Goal: Complete application form

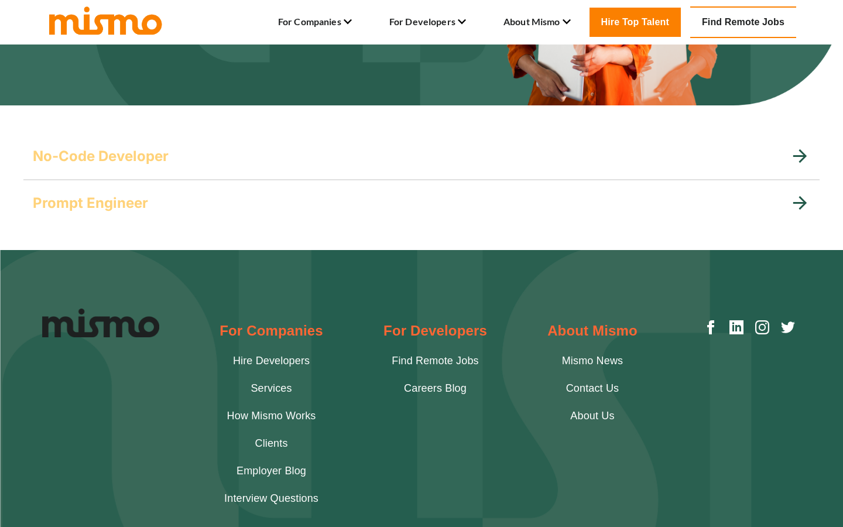
scroll to position [190, 0]
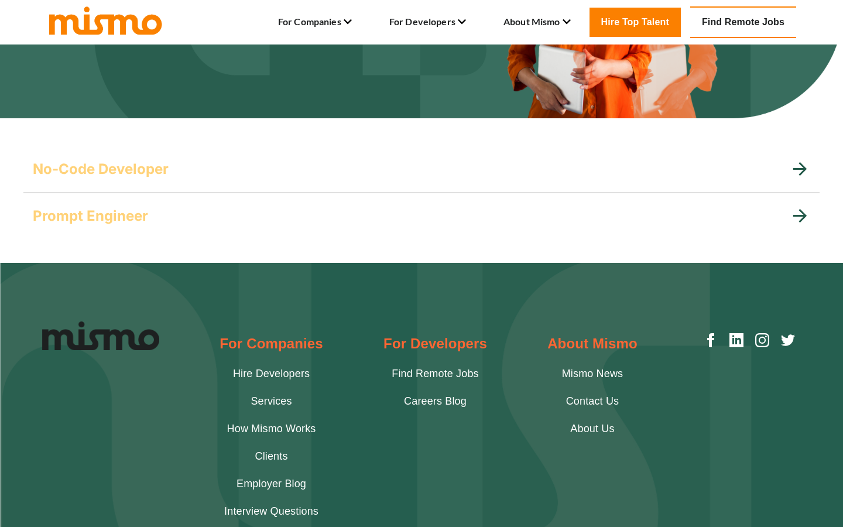
click at [175, 218] on div "Prompt Engineer" at bounding box center [411, 216] width 757 height 19
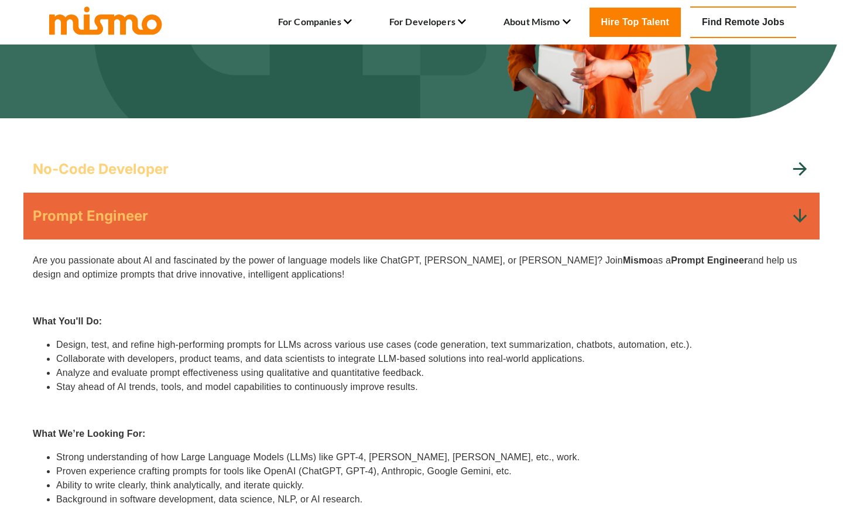
click at [183, 189] on div "No-Code Developer" at bounding box center [421, 169] width 796 height 47
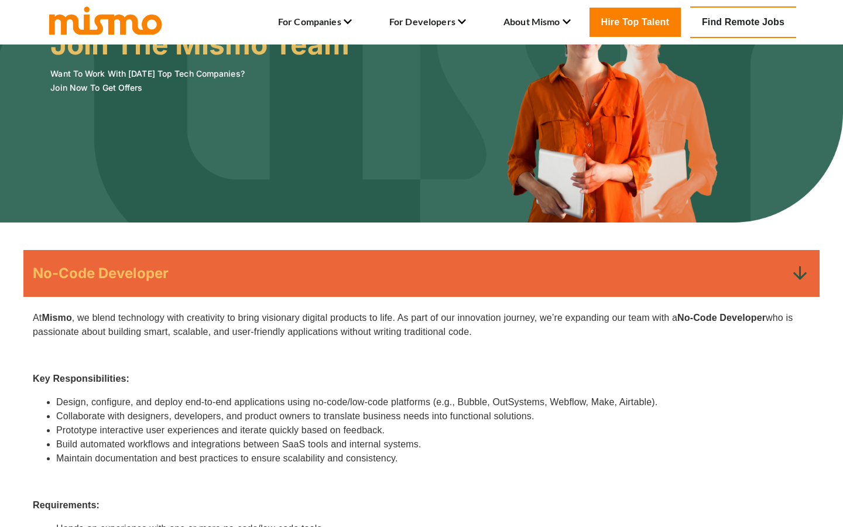
scroll to position [0, 0]
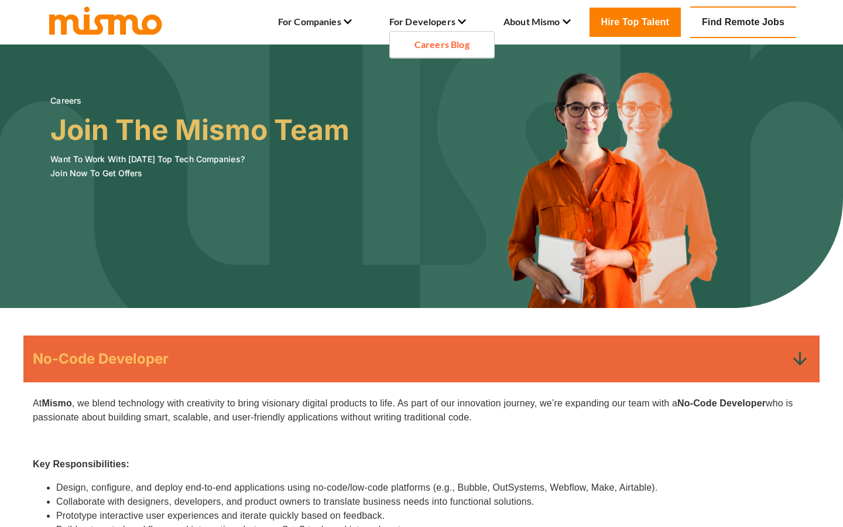
click at [430, 47] on link "Careers Blog" at bounding box center [442, 44] width 55 height 14
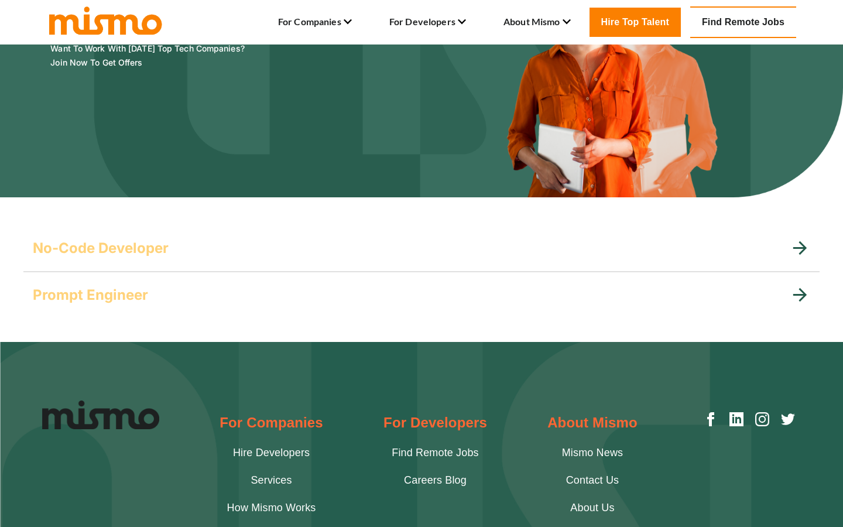
scroll to position [93, 0]
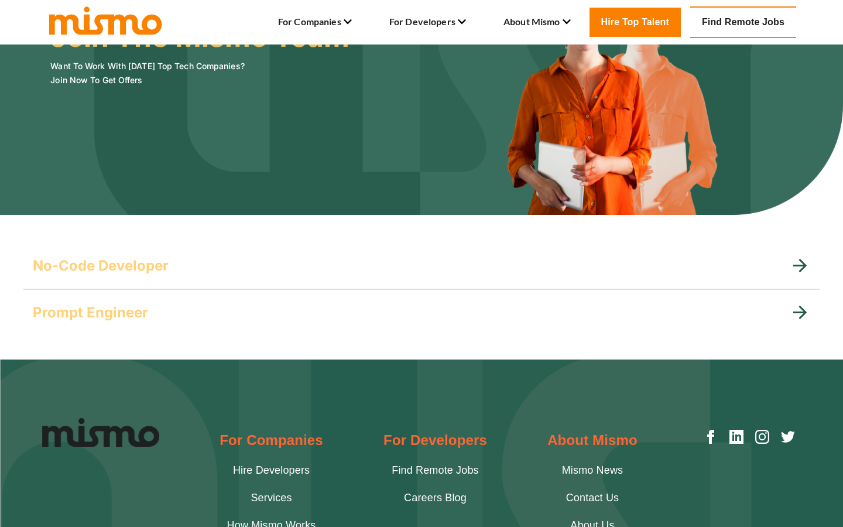
click at [576, 318] on div "Prompt Engineer" at bounding box center [411, 312] width 757 height 19
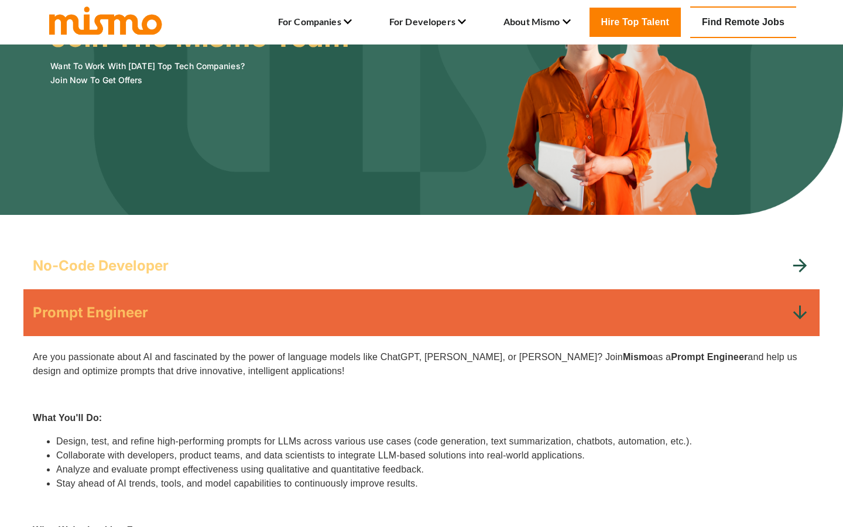
click at [582, 258] on div "No-Code Developer" at bounding box center [411, 266] width 757 height 19
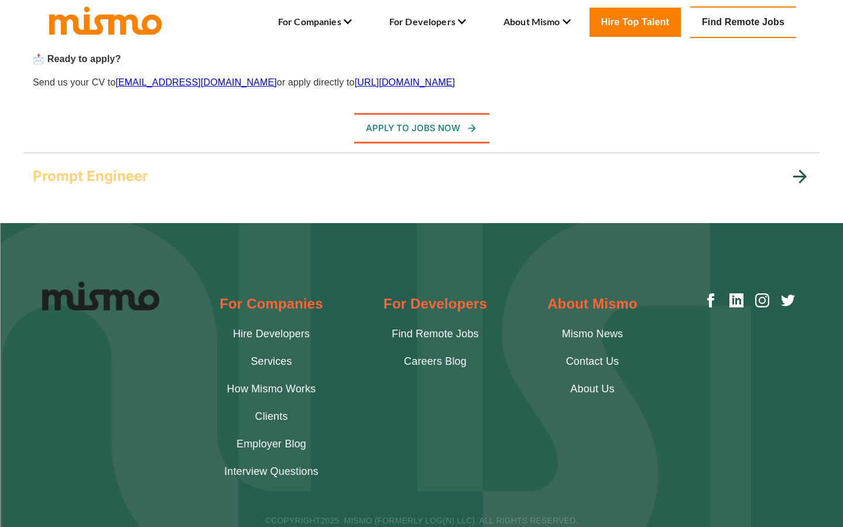
scroll to position [753, 0]
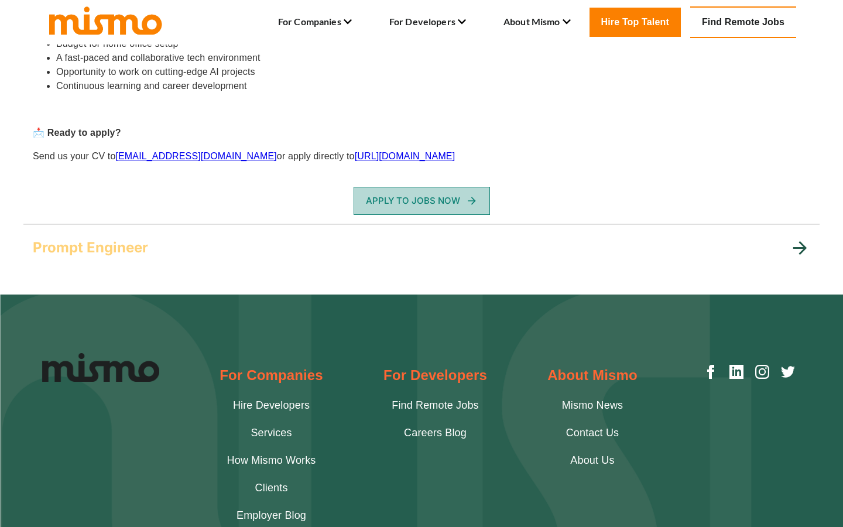
click at [452, 205] on button "Apply To Jobs Now" at bounding box center [422, 201] width 136 height 28
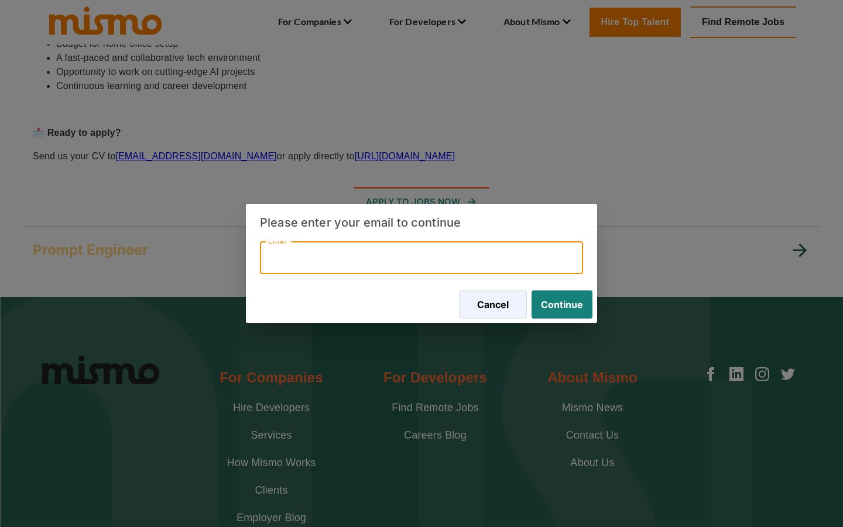
click at [450, 241] on input "Email" at bounding box center [421, 257] width 323 height 33
type input "[EMAIL_ADDRESS][DOMAIN_NAME]"
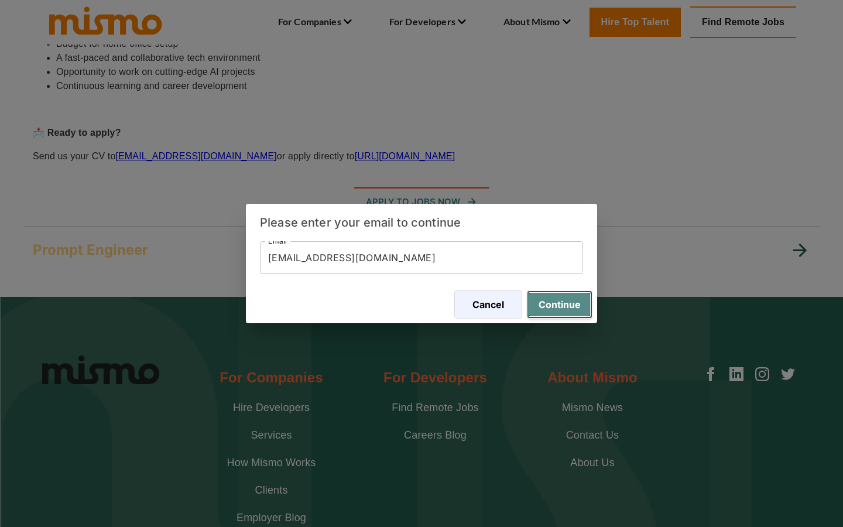
click at [553, 300] on button "Continue" at bounding box center [560, 304] width 66 height 28
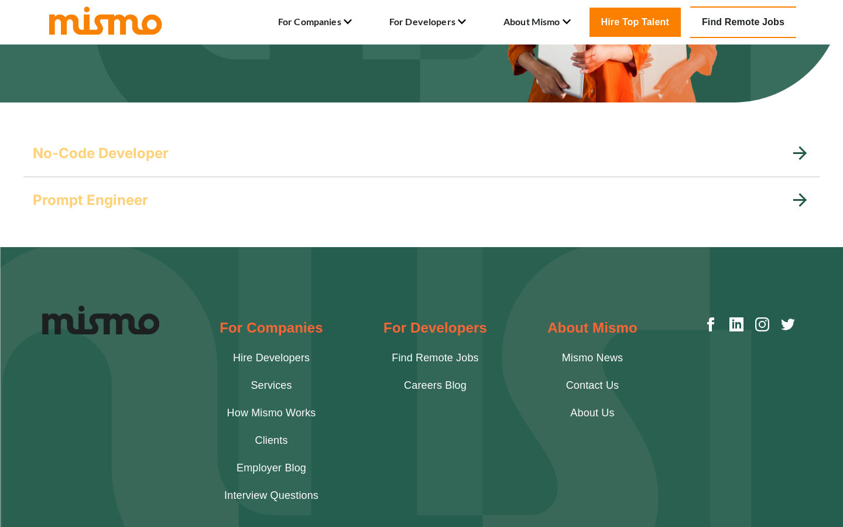
scroll to position [276, 0]
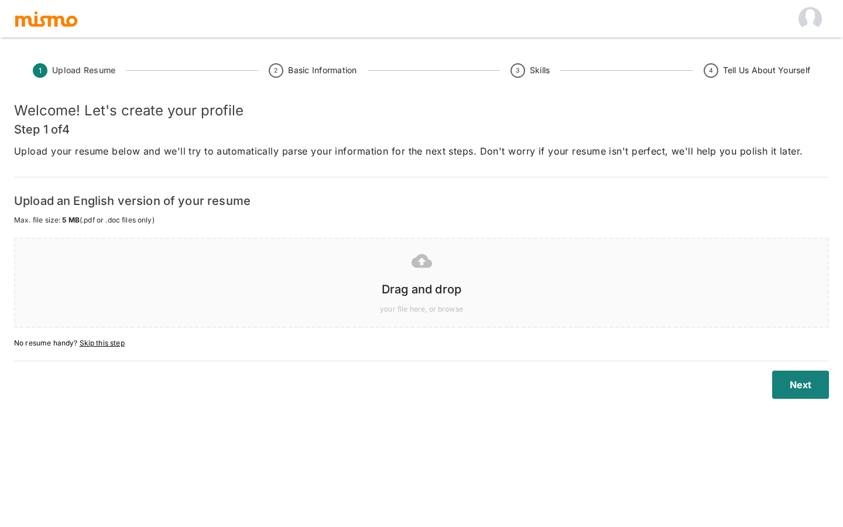
click at [444, 295] on h6 "Drag and drop" at bounding box center [421, 289] width 789 height 19
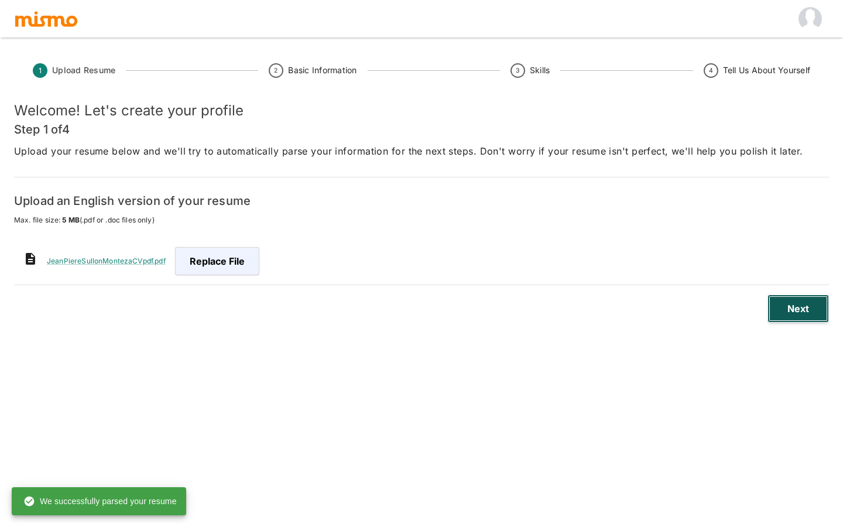
click at [802, 312] on button "Next" at bounding box center [798, 309] width 61 height 28
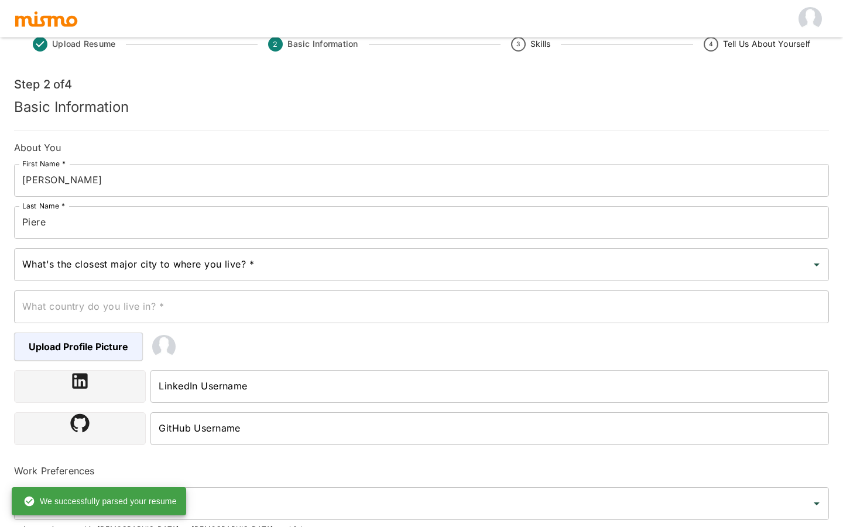
scroll to position [52, 0]
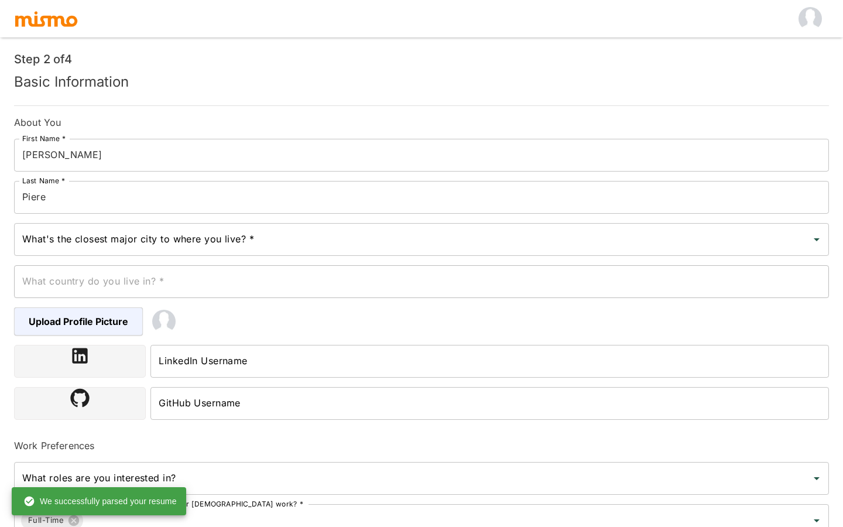
click at [237, 246] on input "What's the closest major city to where you live? *" at bounding box center [412, 239] width 787 height 22
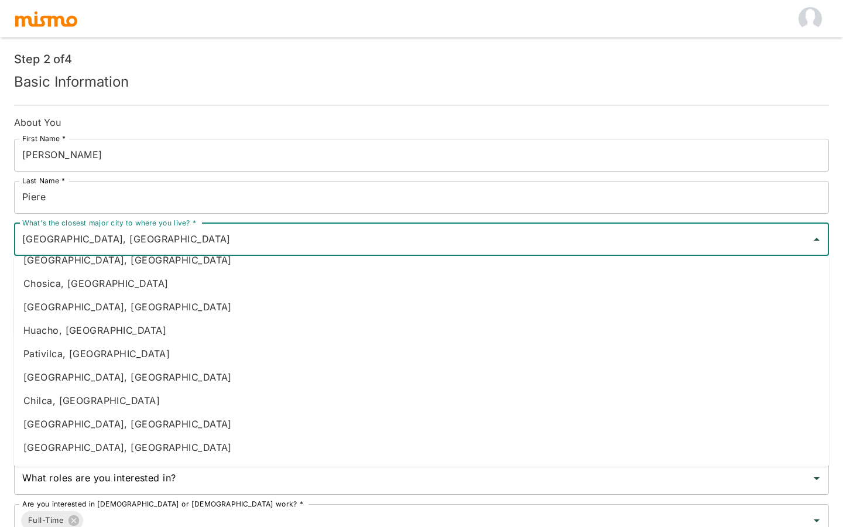
scroll to position [225, 0]
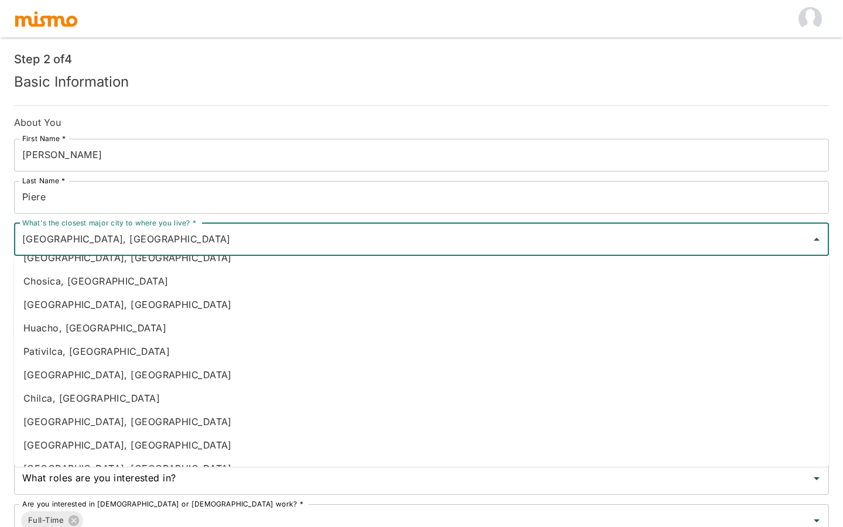
click at [94, 445] on li "[GEOGRAPHIC_DATA], [GEOGRAPHIC_DATA]" at bounding box center [421, 444] width 815 height 23
type input "[GEOGRAPHIC_DATA], [GEOGRAPHIC_DATA]"
type input "[GEOGRAPHIC_DATA]"
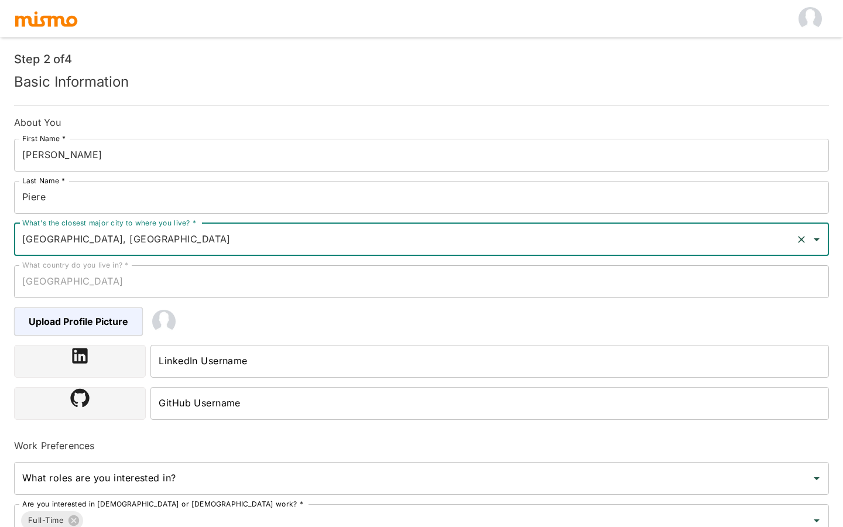
type input "[GEOGRAPHIC_DATA], [GEOGRAPHIC_DATA]"
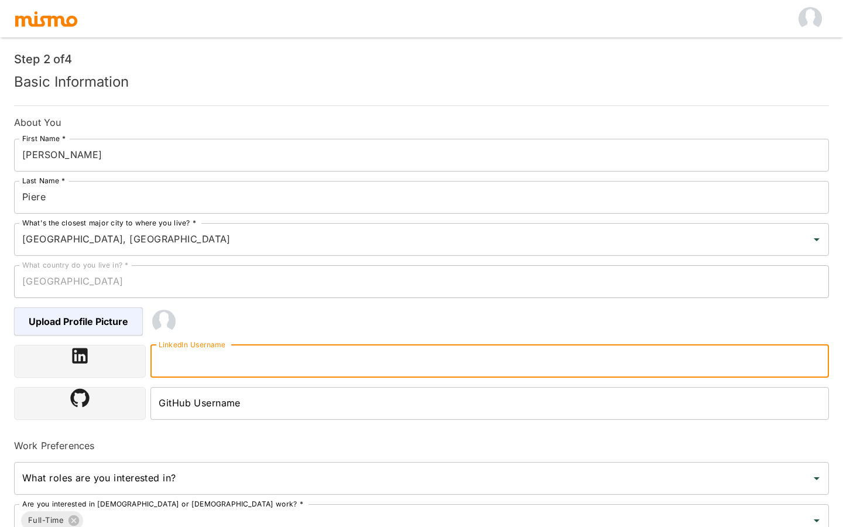
click at [179, 360] on input "LinkedIn Username" at bounding box center [490, 361] width 679 height 33
paste input "[URL][DOMAIN_NAME][PERSON_NAME]"
type input "[URL][DOMAIN_NAME][PERSON_NAME]"
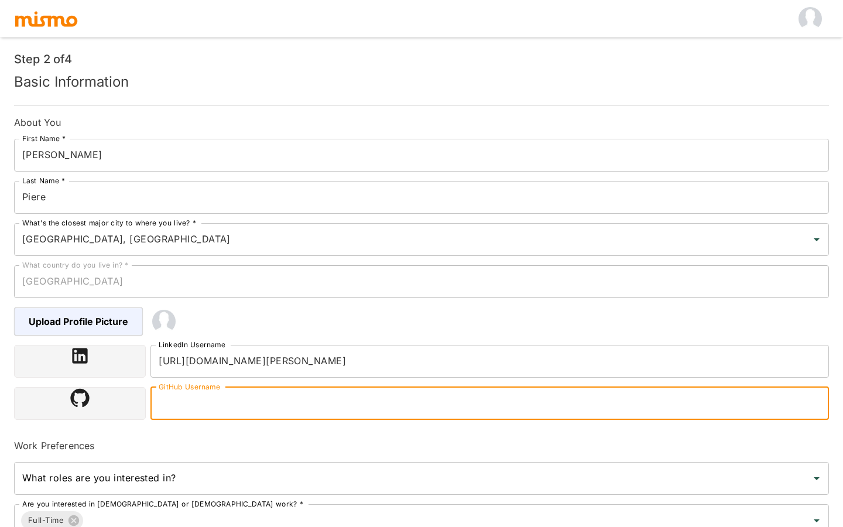
click at [211, 405] on input "GitHub Username" at bounding box center [490, 403] width 679 height 33
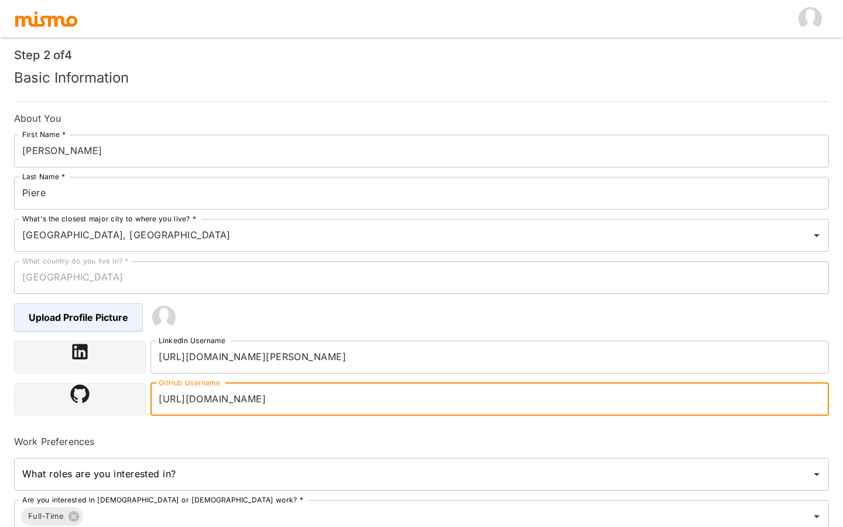
scroll to position [179, 0]
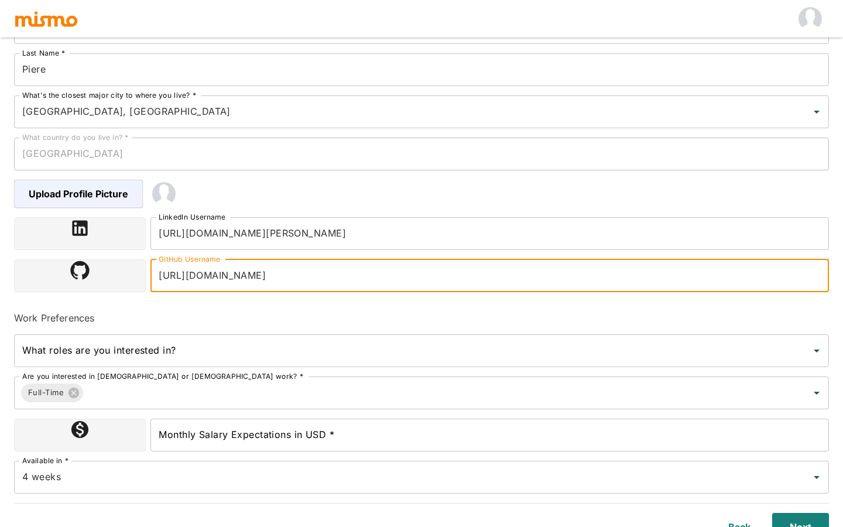
type input "[URL][DOMAIN_NAME]"
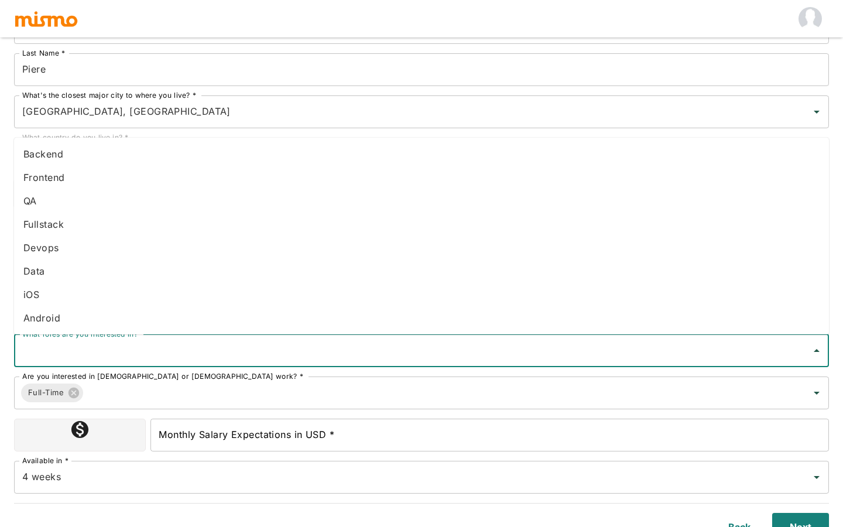
click at [153, 356] on input "What roles are you interested in?" at bounding box center [412, 351] width 787 height 22
click at [98, 217] on li "Fullstack" at bounding box center [421, 224] width 815 height 23
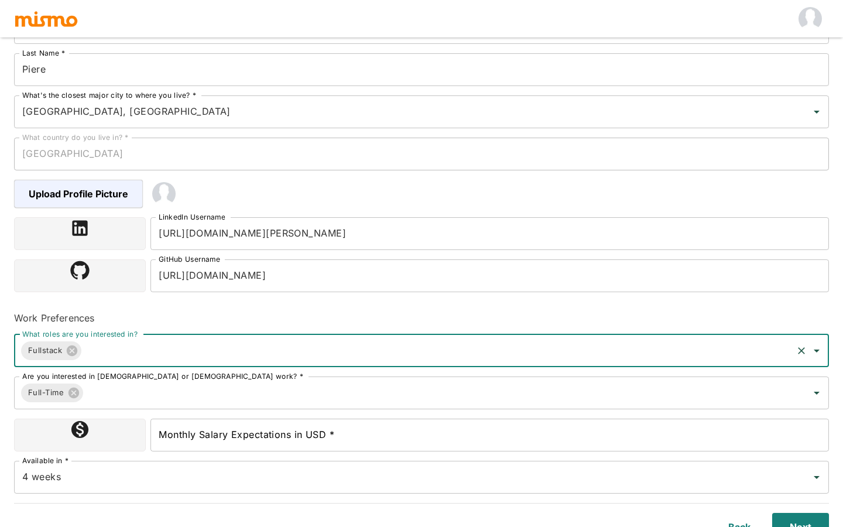
click at [142, 355] on input "What roles are you interested in?" at bounding box center [437, 351] width 708 height 22
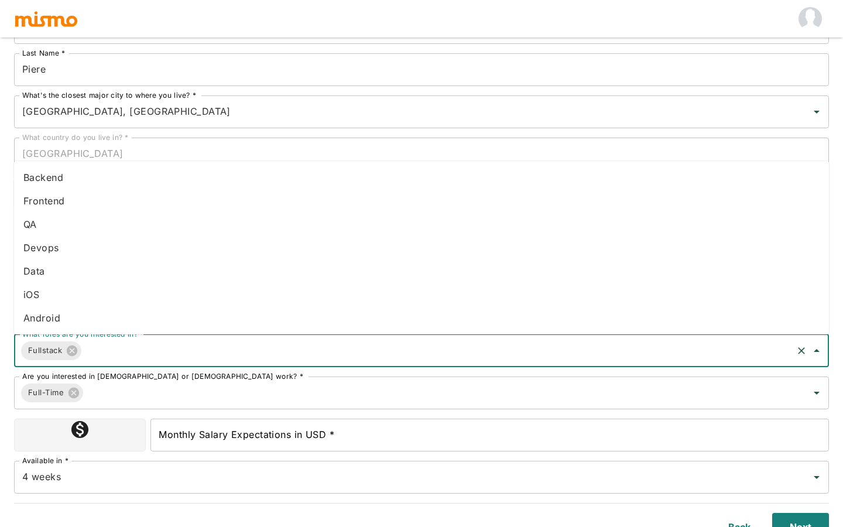
click at [90, 200] on li "Frontend" at bounding box center [421, 200] width 815 height 23
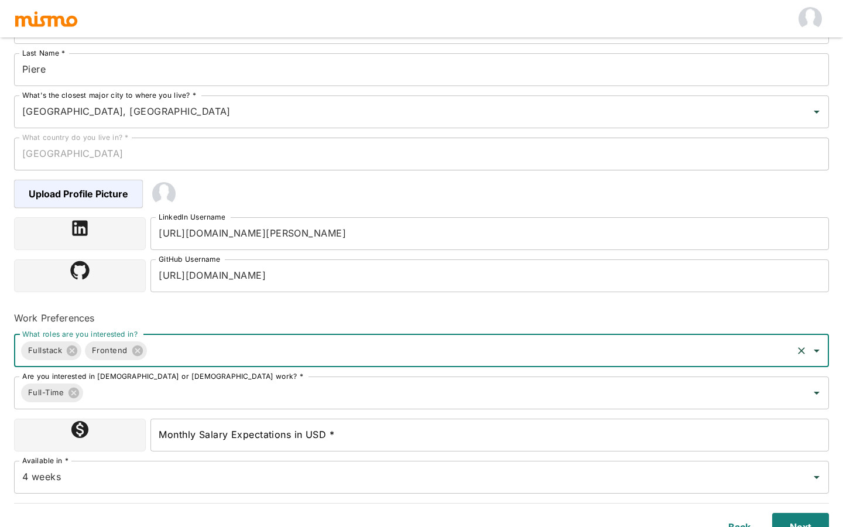
scroll to position [193, 0]
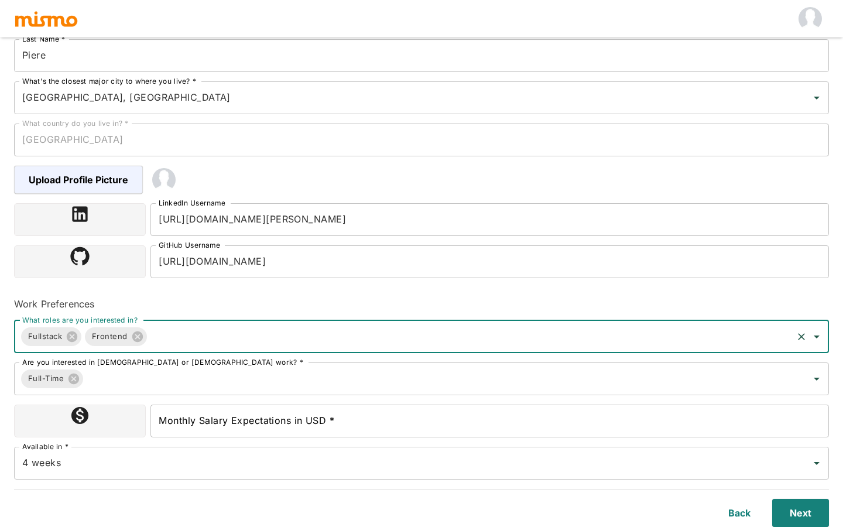
click at [185, 409] on div "Monthly Salary Expectations in USD * Monthly Salary Expectations in USD *" at bounding box center [490, 421] width 679 height 33
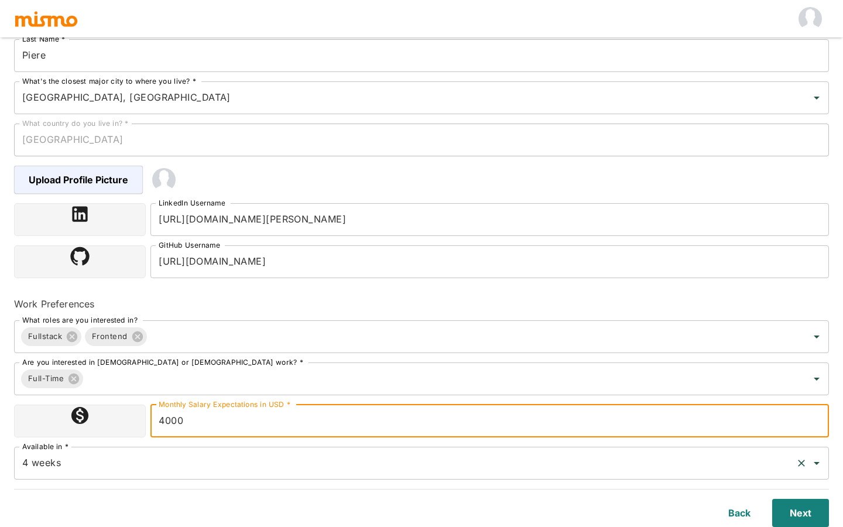
type input "4000"
click at [156, 467] on input "4 weeks" at bounding box center [405, 463] width 772 height 22
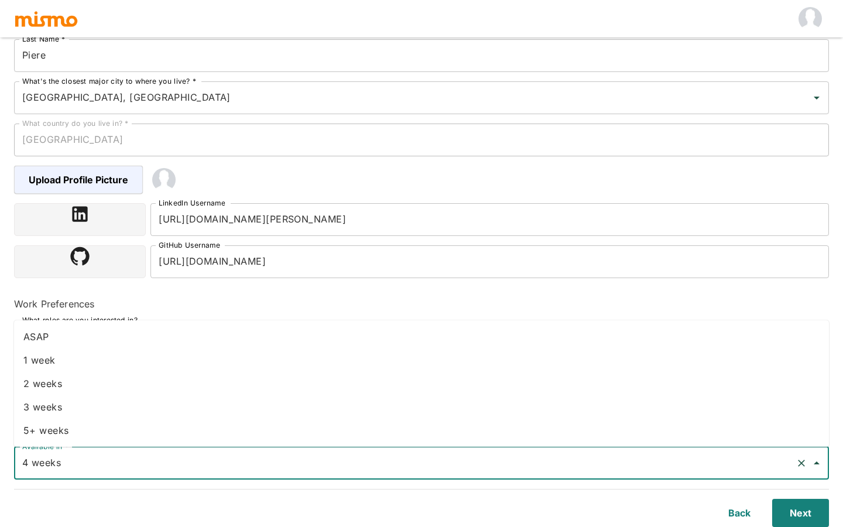
click at [76, 357] on li "1 week" at bounding box center [421, 359] width 815 height 23
type input "1 week"
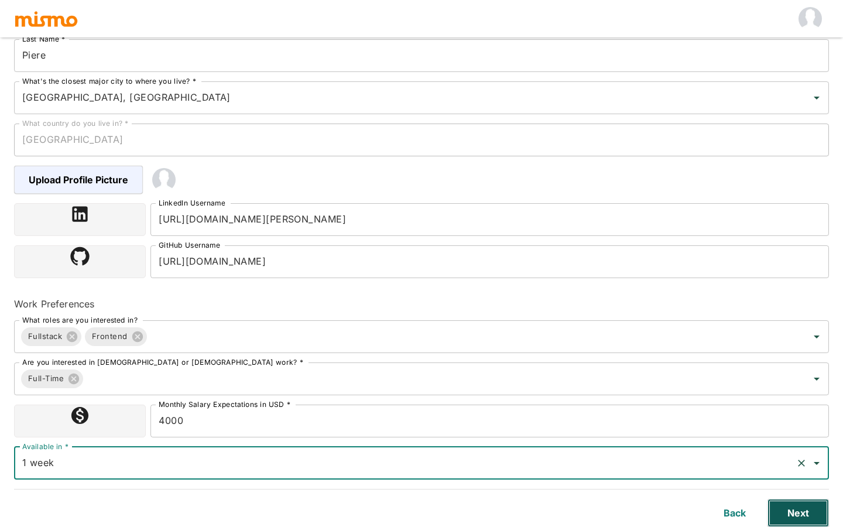
click at [804, 514] on button "Next" at bounding box center [798, 513] width 61 height 28
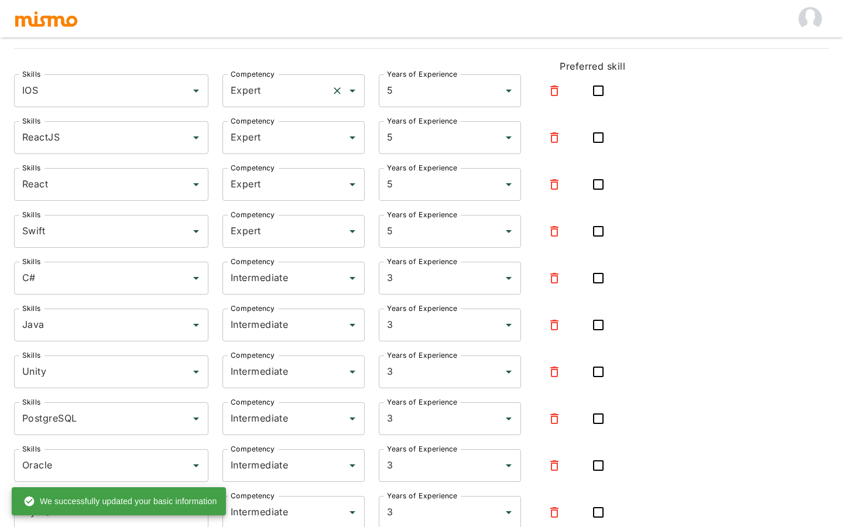
scroll to position [132, 0]
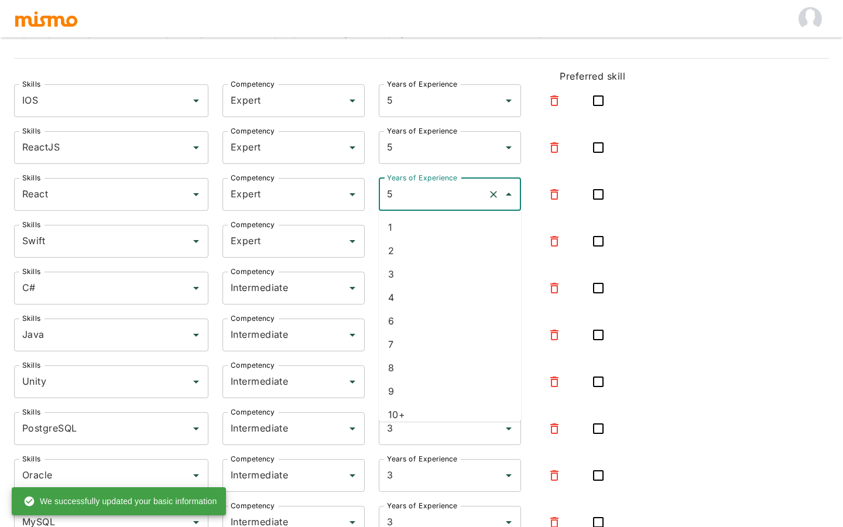
click at [477, 200] on input "5" at bounding box center [433, 194] width 99 height 22
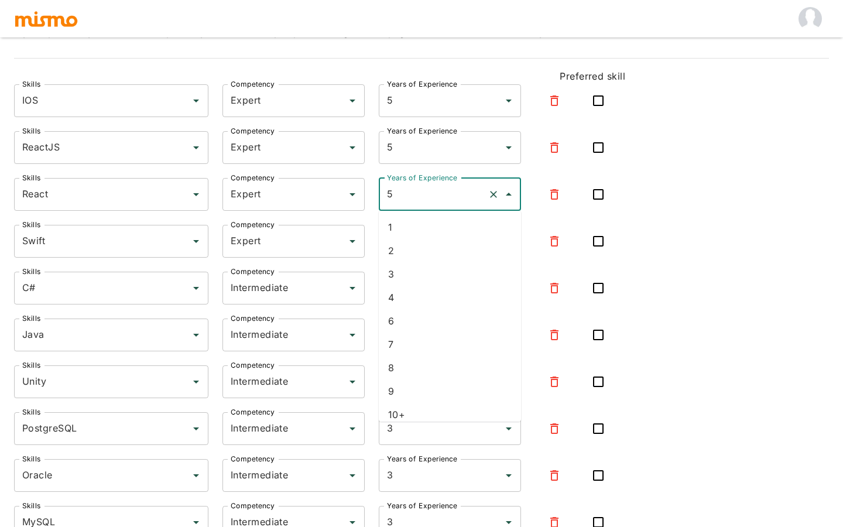
click at [423, 322] on li "6" at bounding box center [450, 320] width 142 height 23
type input "6"
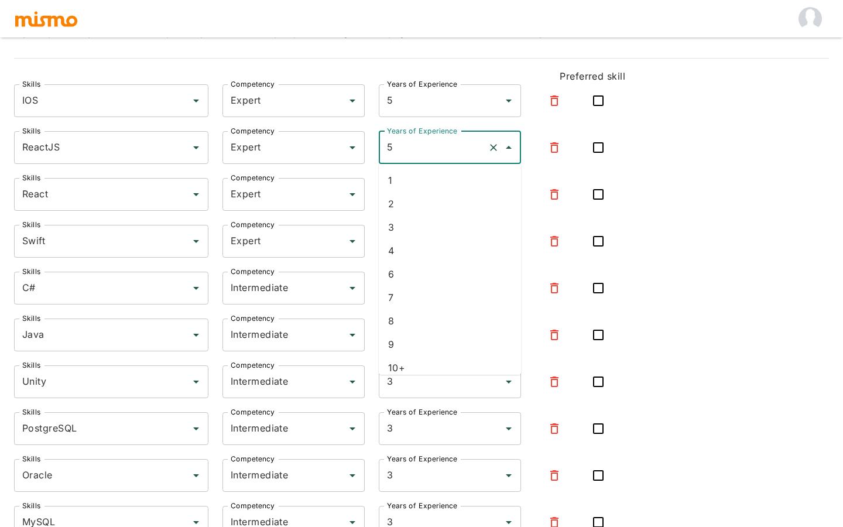
click at [434, 148] on input "5" at bounding box center [433, 147] width 99 height 22
click at [415, 272] on li "6" at bounding box center [450, 273] width 142 height 23
type input "6"
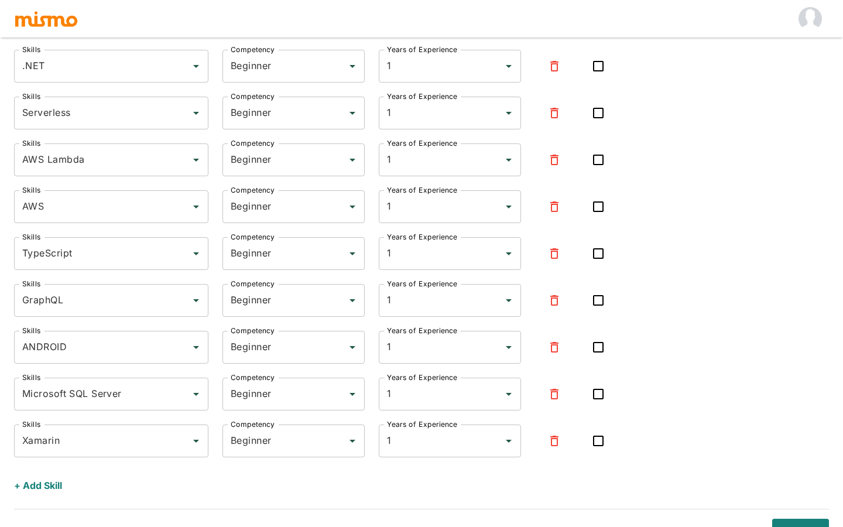
scroll to position [1117, 0]
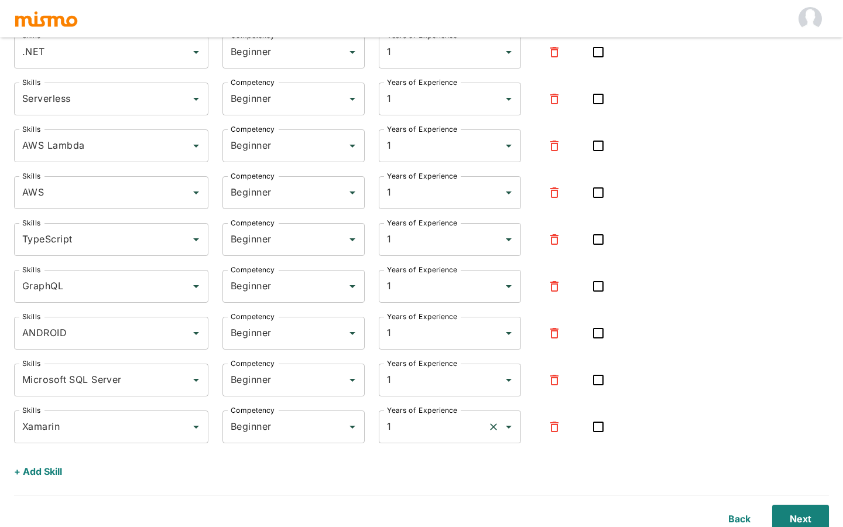
click at [424, 428] on input "1" at bounding box center [433, 427] width 99 height 22
type input "2"
click at [406, 291] on input "1" at bounding box center [433, 286] width 99 height 22
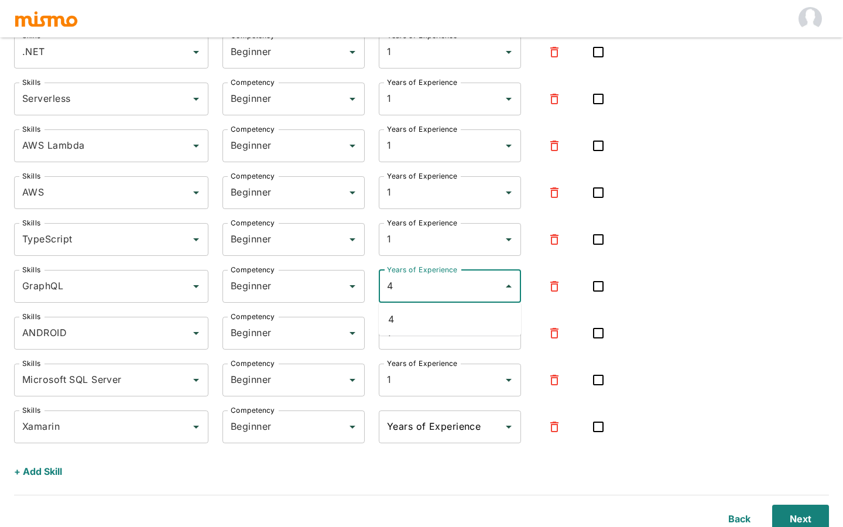
click at [413, 314] on li "4" at bounding box center [450, 318] width 142 height 23
type input "4"
click at [413, 340] on input "1" at bounding box center [433, 333] width 99 height 22
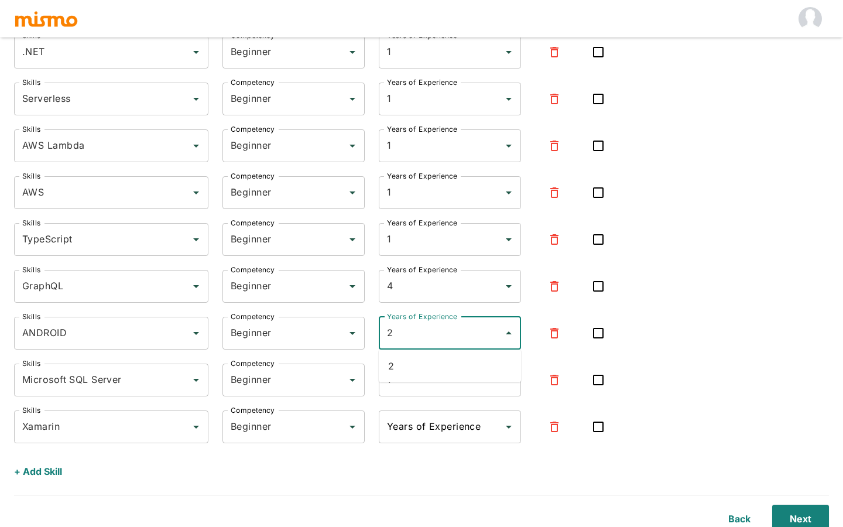
type input "2"
click at [428, 467] on div "+ Add Skill" at bounding box center [317, 469] width 616 height 33
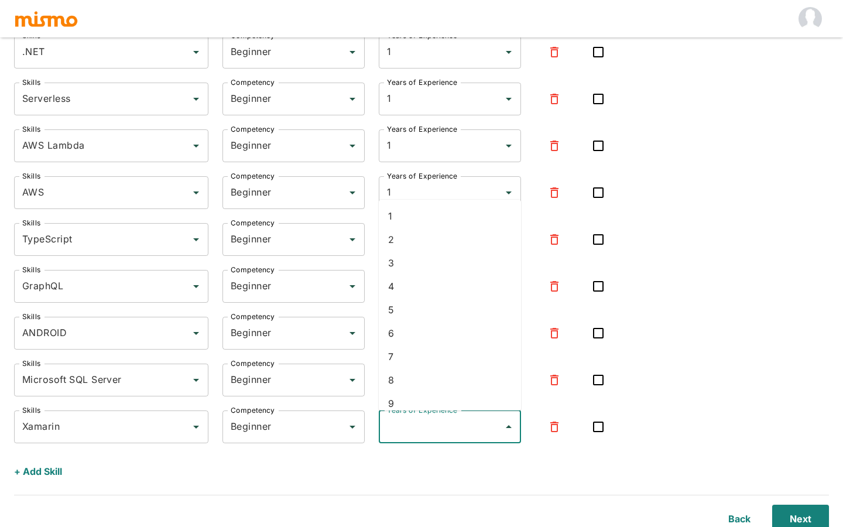
click at [422, 436] on input "Years of Experience" at bounding box center [441, 427] width 114 height 22
click at [425, 463] on li "2" at bounding box center [450, 459] width 142 height 23
type input "2"
click at [415, 468] on div "+ Add Skill" at bounding box center [317, 469] width 616 height 33
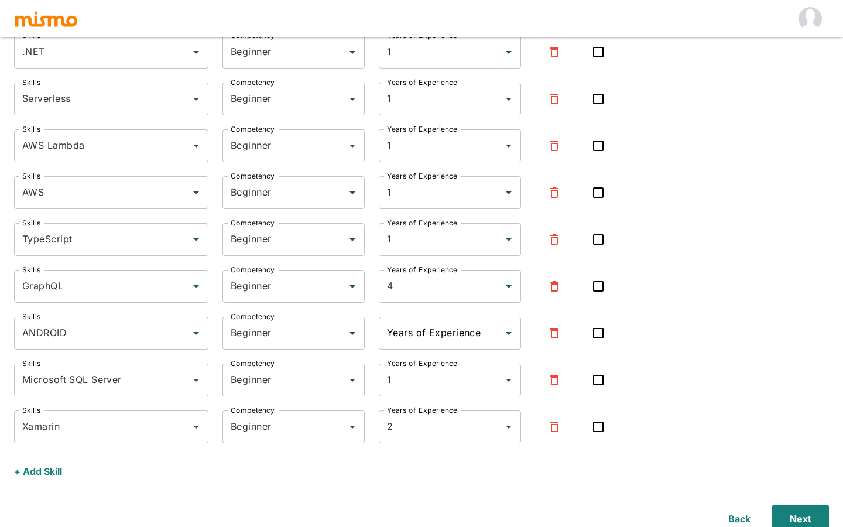
click at [421, 329] on input "Years of Experience" at bounding box center [441, 333] width 114 height 22
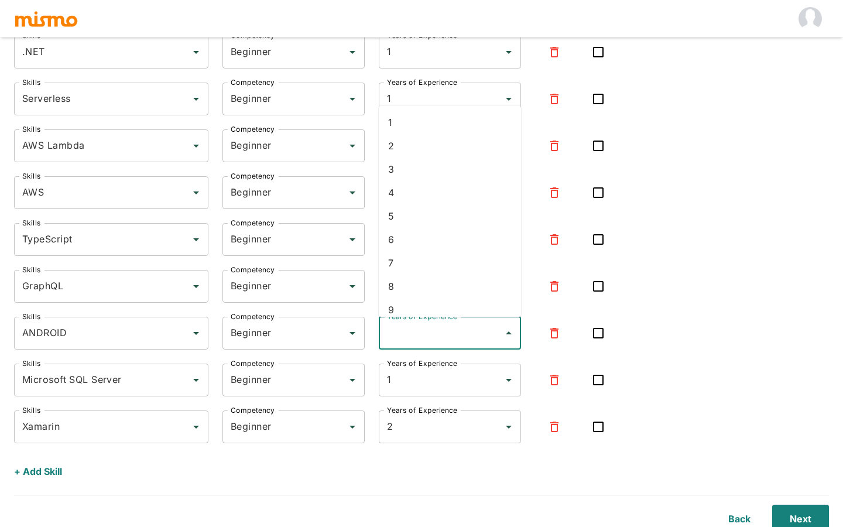
click at [406, 155] on li "2" at bounding box center [450, 145] width 142 height 23
type input "2"
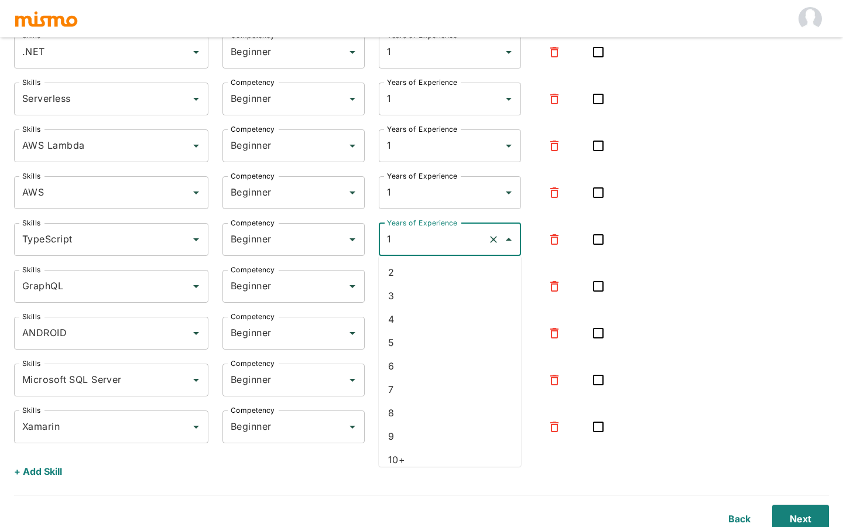
click at [406, 249] on input "1" at bounding box center [433, 239] width 99 height 22
click at [409, 275] on li "4" at bounding box center [450, 272] width 142 height 23
type input "4"
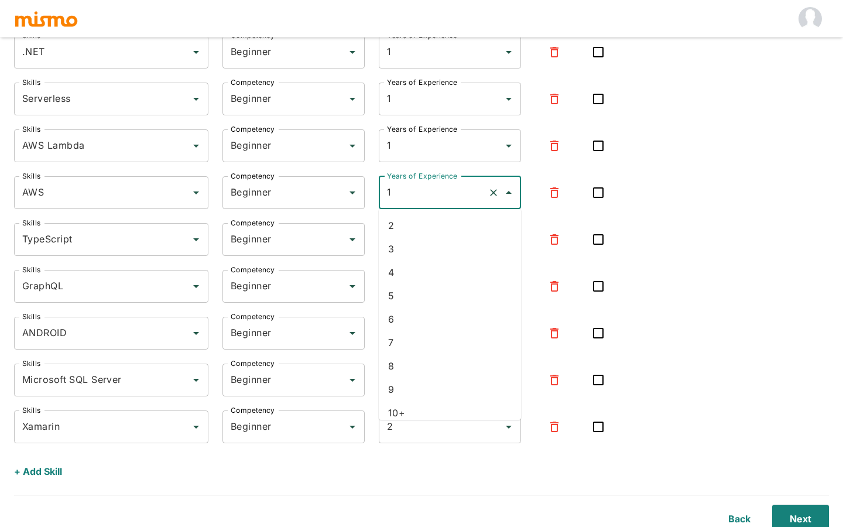
drag, startPoint x: 414, startPoint y: 193, endPoint x: 391, endPoint y: 193, distance: 23.4
click at [391, 193] on input "1" at bounding box center [433, 193] width 99 height 22
click at [407, 230] on li "4" at bounding box center [450, 225] width 142 height 23
type input "4"
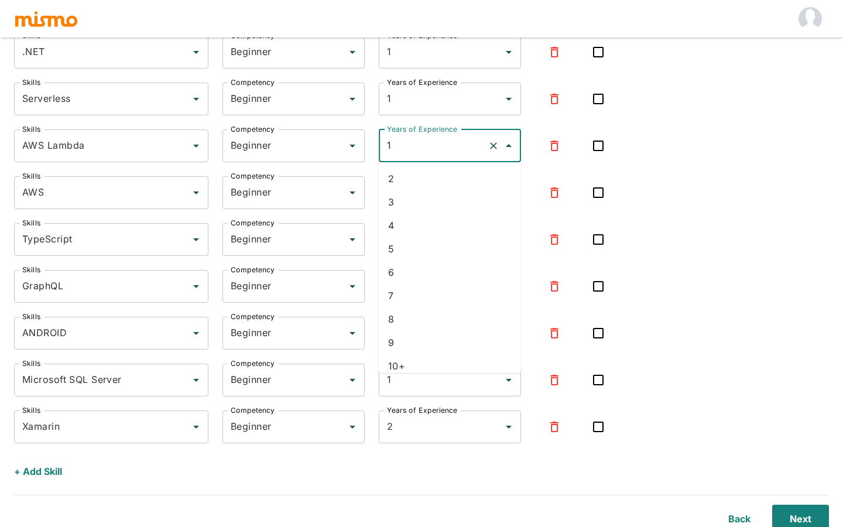
drag, startPoint x: 413, startPoint y: 151, endPoint x: 383, endPoint y: 151, distance: 29.9
click at [384, 151] on div "1 Years of Experience" at bounding box center [450, 145] width 142 height 33
click at [407, 178] on li "3" at bounding box center [450, 178] width 142 height 23
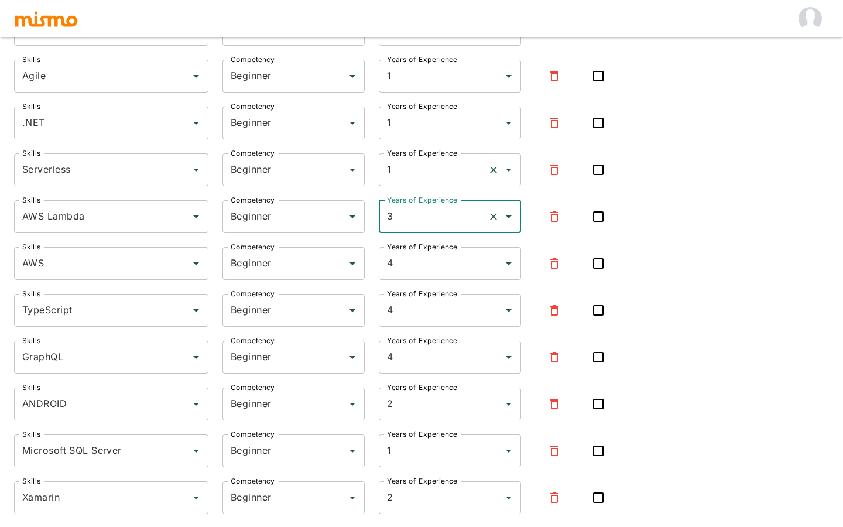
type input "3"
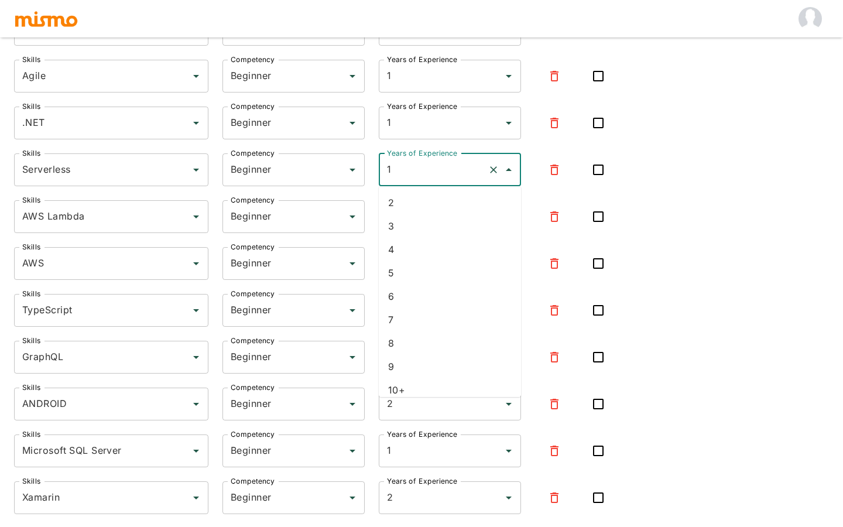
drag, startPoint x: 409, startPoint y: 163, endPoint x: 384, endPoint y: 163, distance: 25.8
click at [384, 163] on div "1 Years of Experience" at bounding box center [450, 169] width 142 height 33
click at [408, 202] on li "3" at bounding box center [450, 202] width 142 height 23
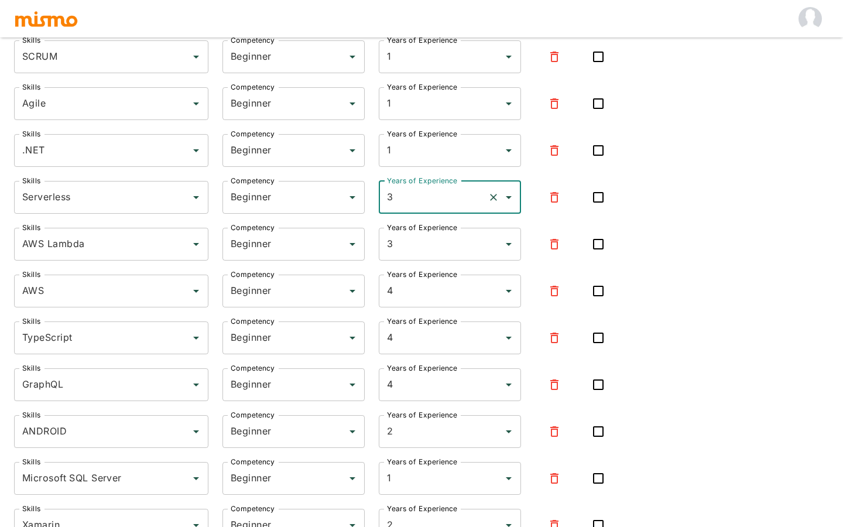
scroll to position [990, 0]
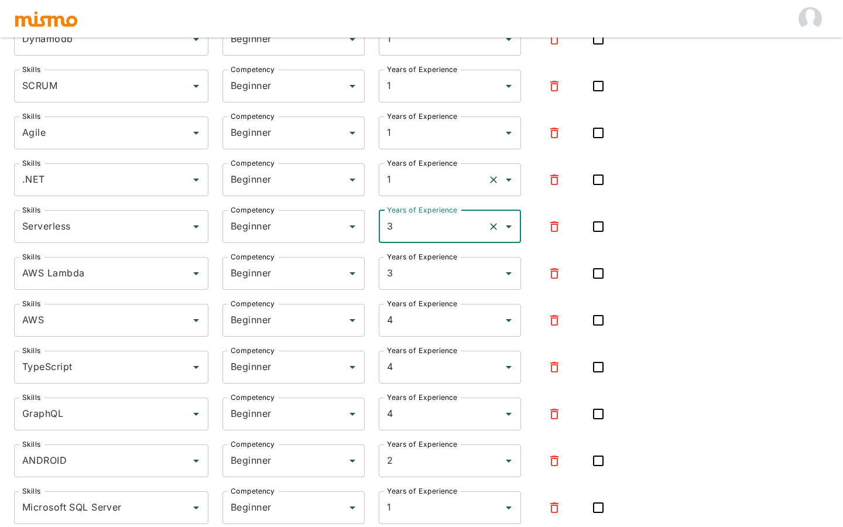
type input "3"
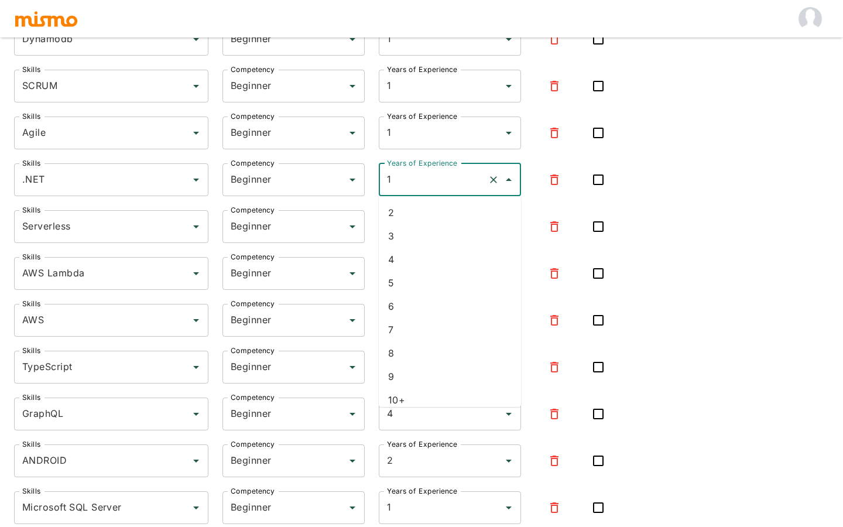
drag, startPoint x: 403, startPoint y: 176, endPoint x: 375, endPoint y: 176, distance: 28.1
click at [376, 176] on div "Years of Experience 1 Years of Experience" at bounding box center [443, 172] width 156 height 47
click at [408, 211] on li "2" at bounding box center [450, 212] width 142 height 23
type input "2"
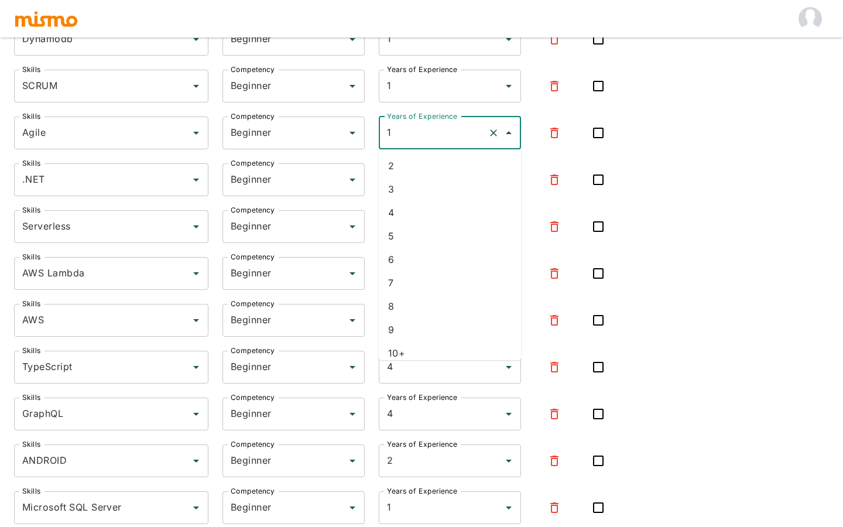
drag, startPoint x: 408, startPoint y: 138, endPoint x: 382, endPoint y: 138, distance: 25.8
click at [382, 138] on div "1 Years of Experience" at bounding box center [450, 133] width 142 height 33
click at [404, 173] on li "8" at bounding box center [450, 165] width 142 height 23
type input "8"
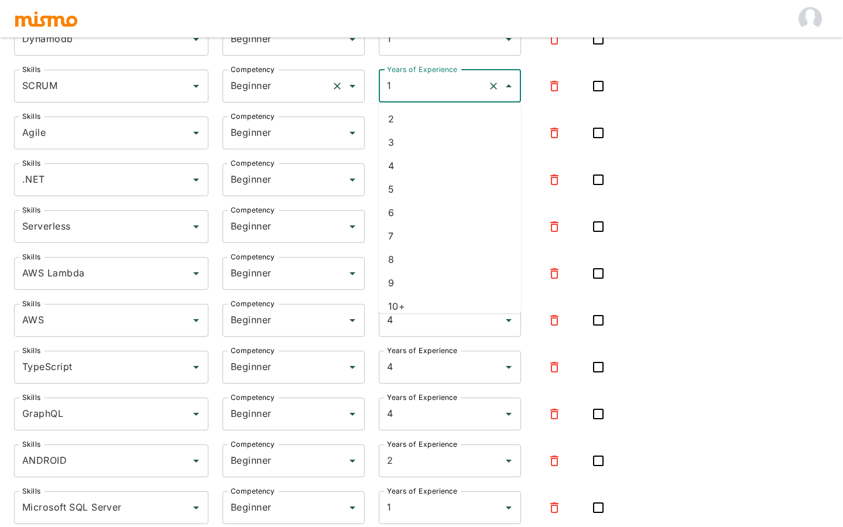
drag, startPoint x: 408, startPoint y: 95, endPoint x: 348, endPoint y: 98, distance: 59.8
click at [348, 95] on div "Skills SCRUM Skills Competency Beginner Competency Years of Experience 1 Years …" at bounding box center [310, 77] width 630 height 52
type input "1"
click at [397, 121] on li "7" at bounding box center [450, 118] width 142 height 23
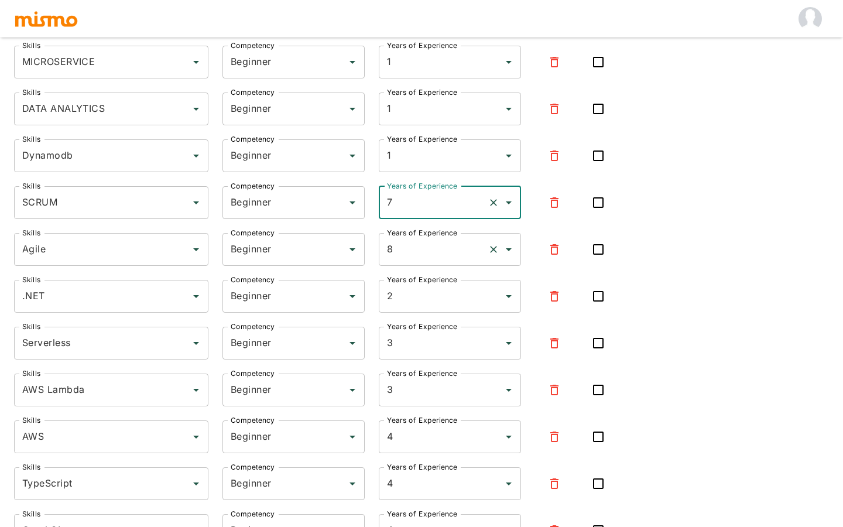
scroll to position [867, 0]
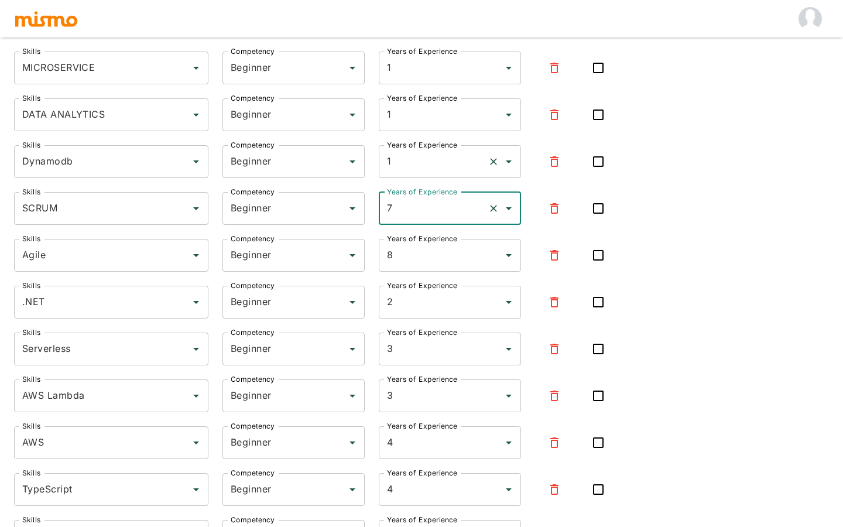
type input "7"
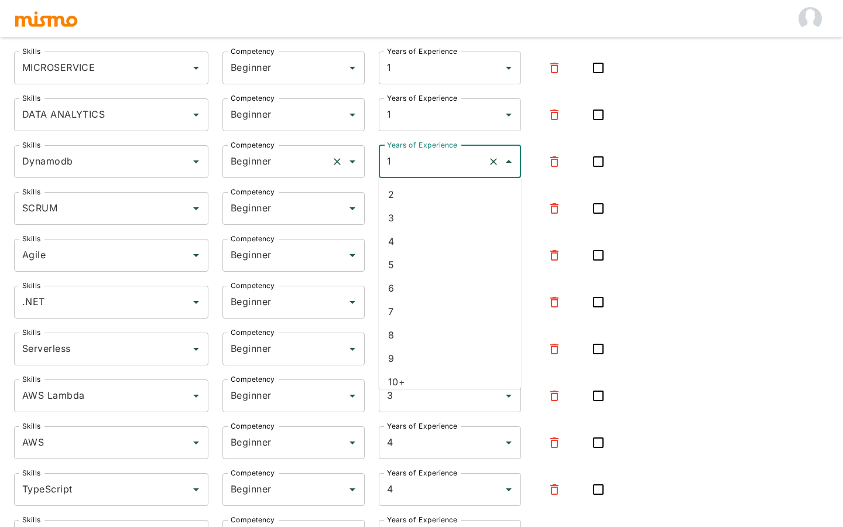
drag, startPoint x: 404, startPoint y: 165, endPoint x: 355, endPoint y: 165, distance: 49.2
click at [356, 165] on div "Skills Dynamodb Skills Competency Beginner Competency Years of Experience 1 Yea…" at bounding box center [310, 153] width 630 height 52
type input "1"
click at [425, 190] on li "3" at bounding box center [450, 194] width 142 height 23
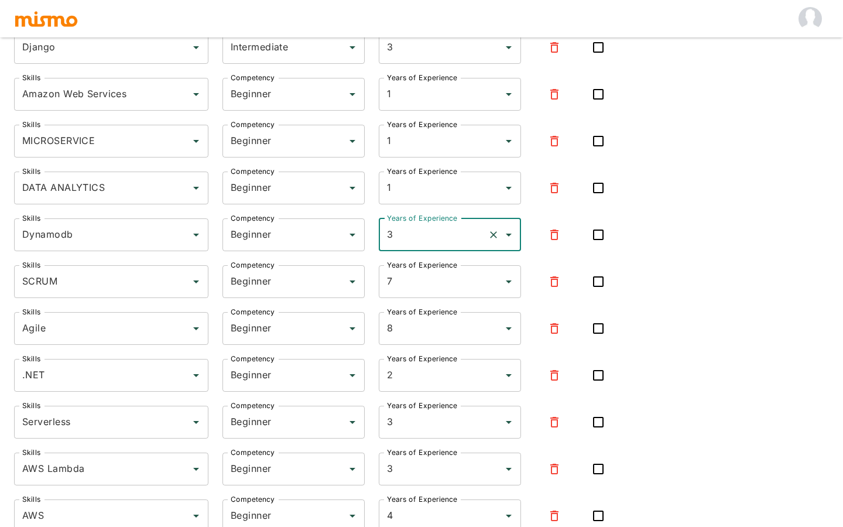
scroll to position [781, 0]
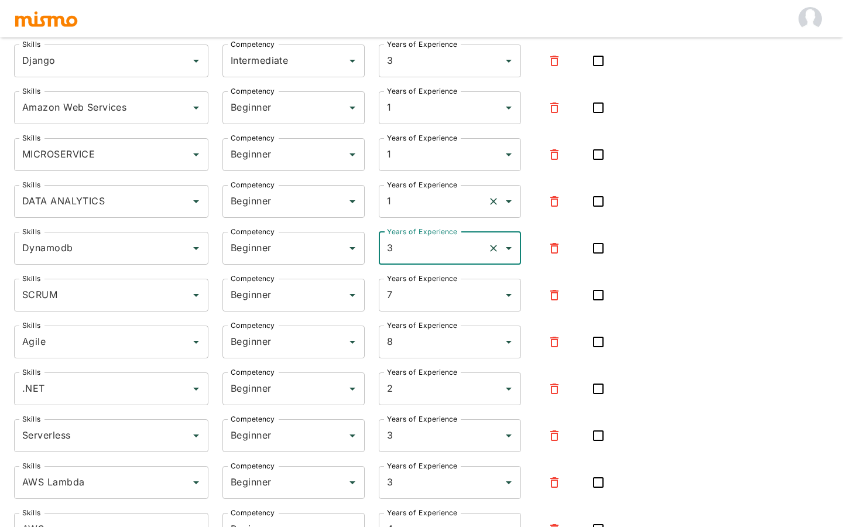
type input "3"
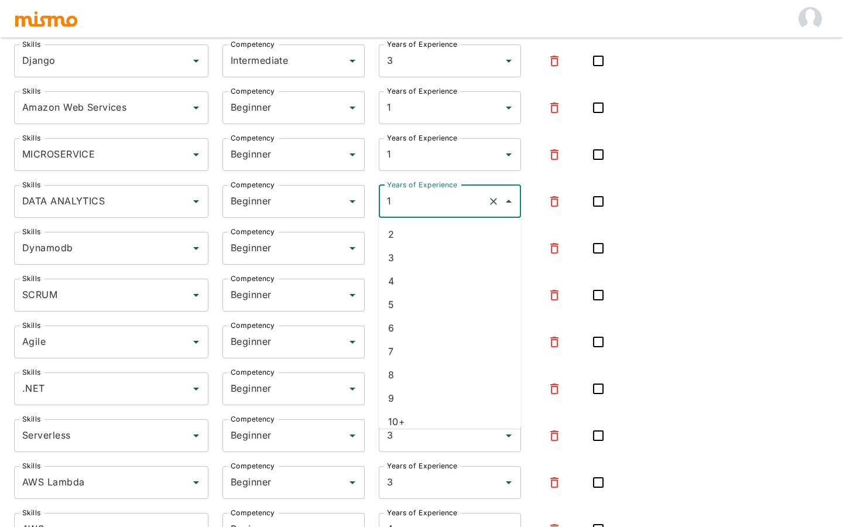
drag, startPoint x: 420, startPoint y: 197, endPoint x: 375, endPoint y: 196, distance: 45.1
click at [376, 196] on div "Years of Experience 1 Years of Experience" at bounding box center [443, 194] width 156 height 47
click at [406, 231] on li "2" at bounding box center [450, 234] width 142 height 23
type input "2"
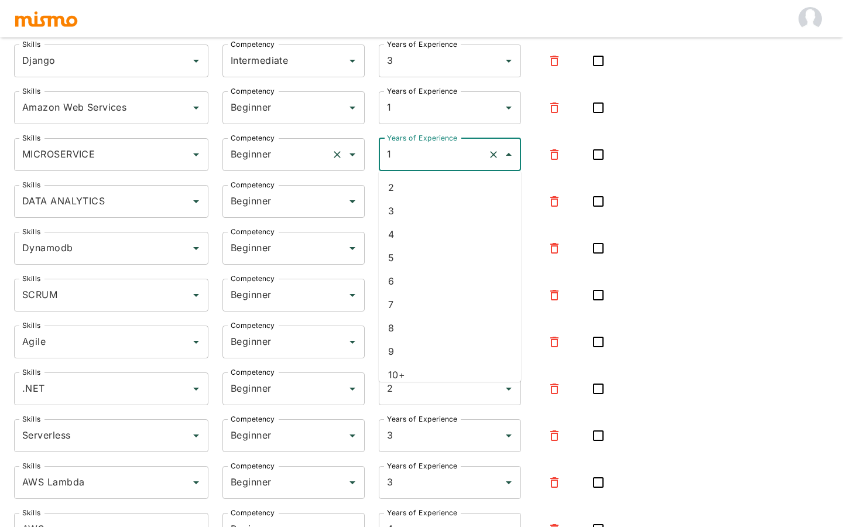
drag, startPoint x: 405, startPoint y: 157, endPoint x: 348, endPoint y: 157, distance: 57.4
click at [350, 157] on div "Skills MICROSERVICE Skills Competency Beginner Competency Years of Experience 1…" at bounding box center [310, 145] width 630 height 52
click at [398, 166] on div "16 Years of Experience" at bounding box center [450, 154] width 142 height 33
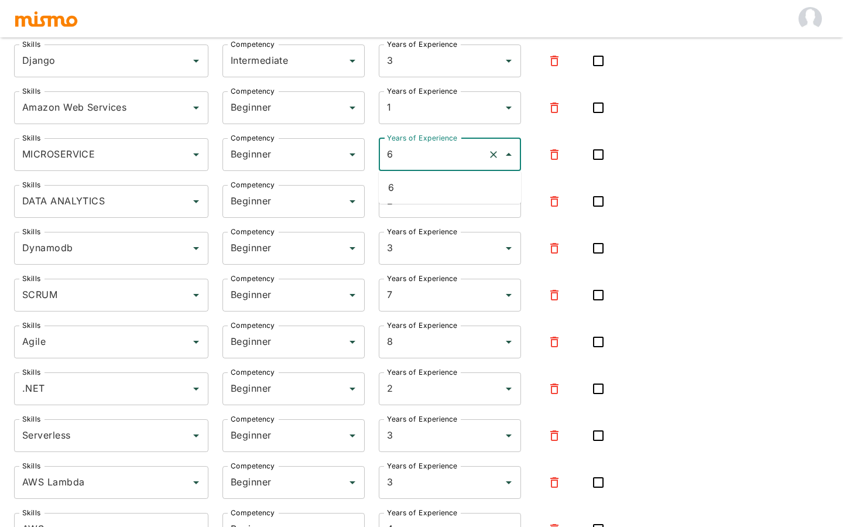
click at [406, 184] on li "6" at bounding box center [450, 187] width 142 height 23
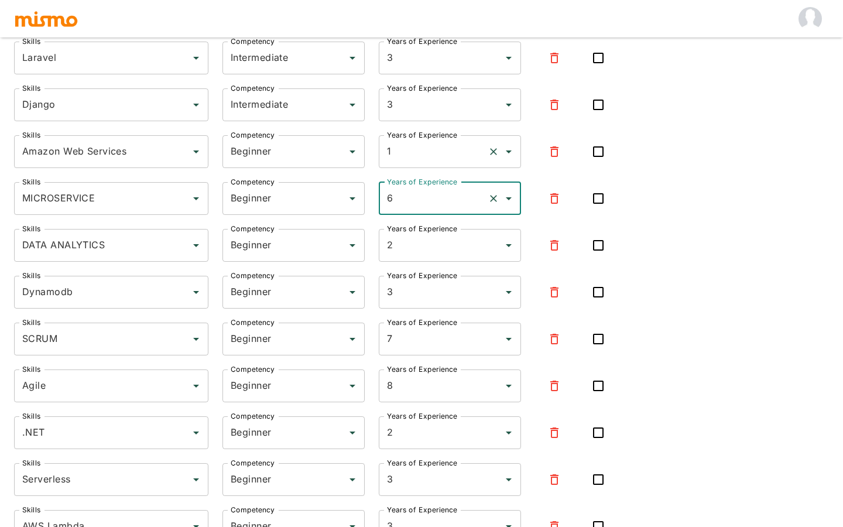
type input "6"
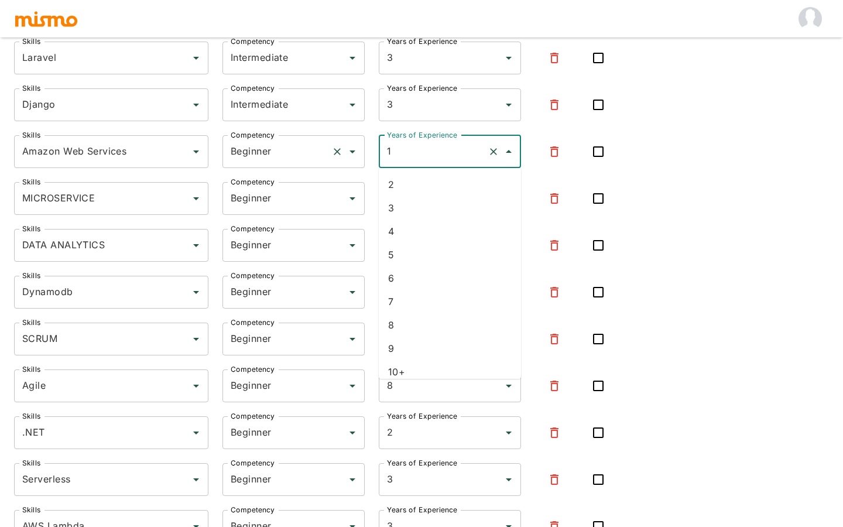
drag, startPoint x: 406, startPoint y: 155, endPoint x: 352, endPoint y: 155, distance: 54.5
click at [354, 155] on div "Skills Amazon Web Services Skills Competency Beginner Competency Years of Exper…" at bounding box center [310, 143] width 630 height 52
click at [407, 161] on input "14" at bounding box center [433, 152] width 99 height 22
click at [406, 160] on input "14" at bounding box center [433, 152] width 99 height 22
click at [405, 181] on li "4" at bounding box center [450, 184] width 142 height 23
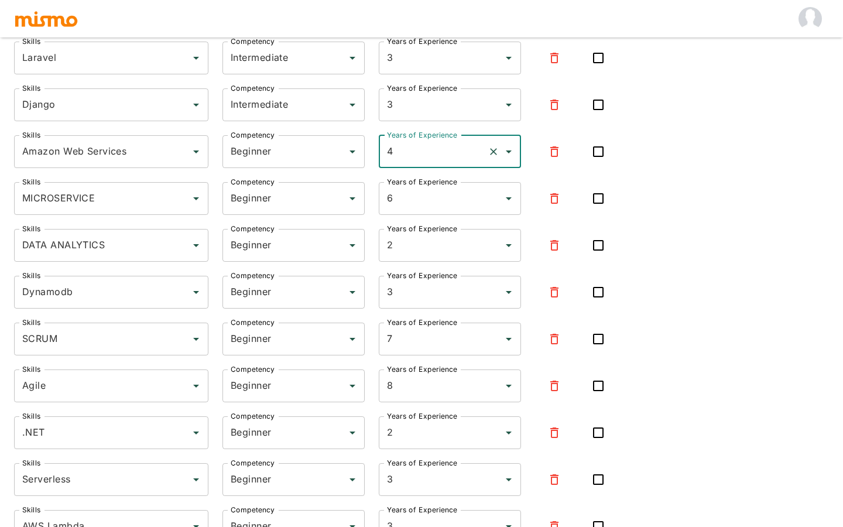
click at [405, 181] on label "Years of Experience" at bounding box center [422, 182] width 70 height 10
type input "4"
click at [405, 187] on input "6" at bounding box center [433, 198] width 99 height 22
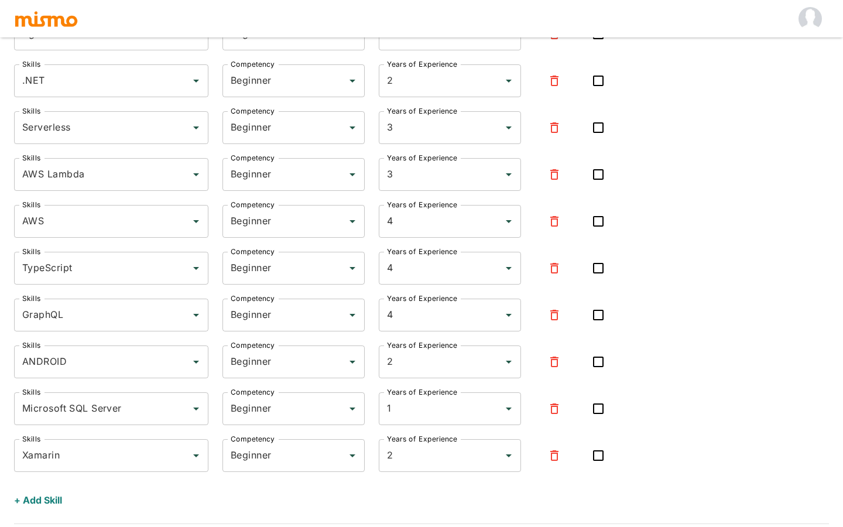
scroll to position [1123, 0]
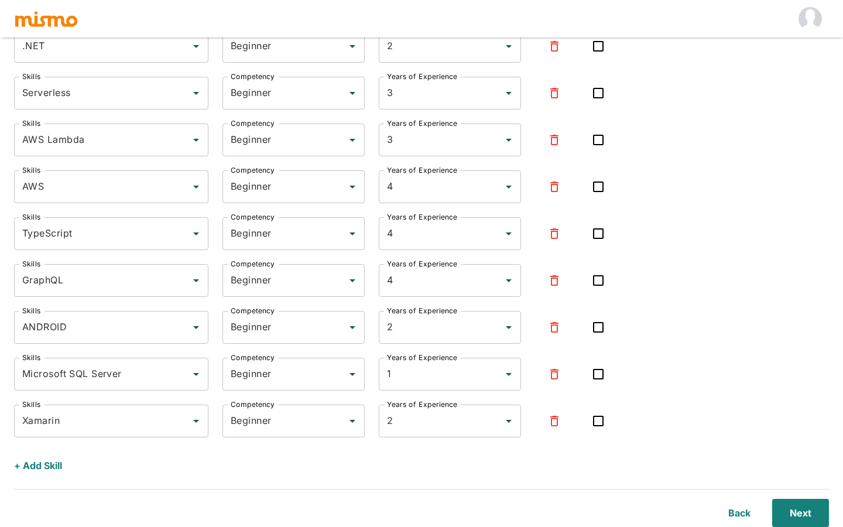
click at [81, 470] on div "+ Add Skill" at bounding box center [317, 463] width 616 height 33
click at [64, 469] on div "+ Add Skill" at bounding box center [317, 463] width 616 height 33
click at [52, 467] on button "+ Add Skill" at bounding box center [38, 466] width 48 height 28
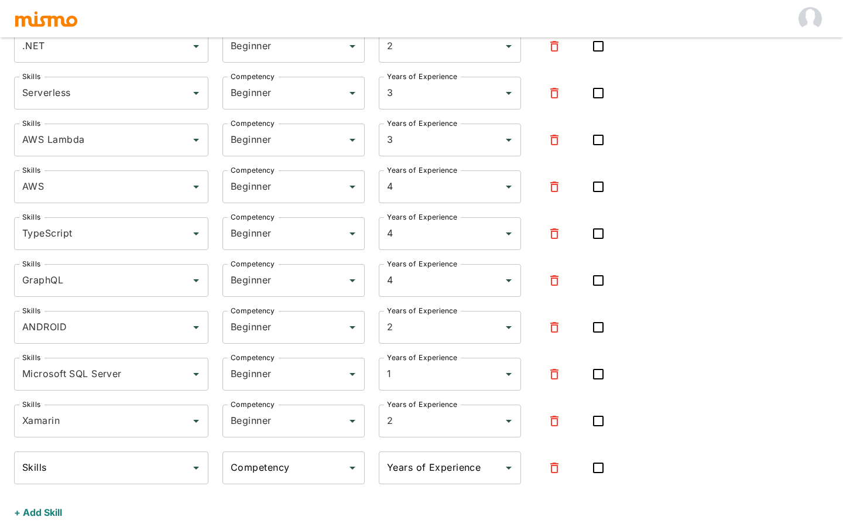
click at [65, 459] on input "Skills" at bounding box center [102, 468] width 166 height 22
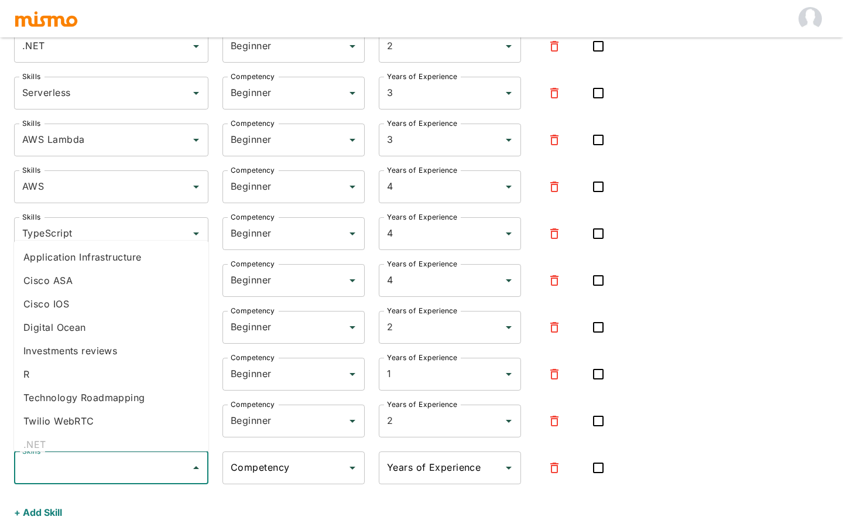
type input "B"
click at [72, 424] on li "Node.js" at bounding box center [111, 420] width 194 height 23
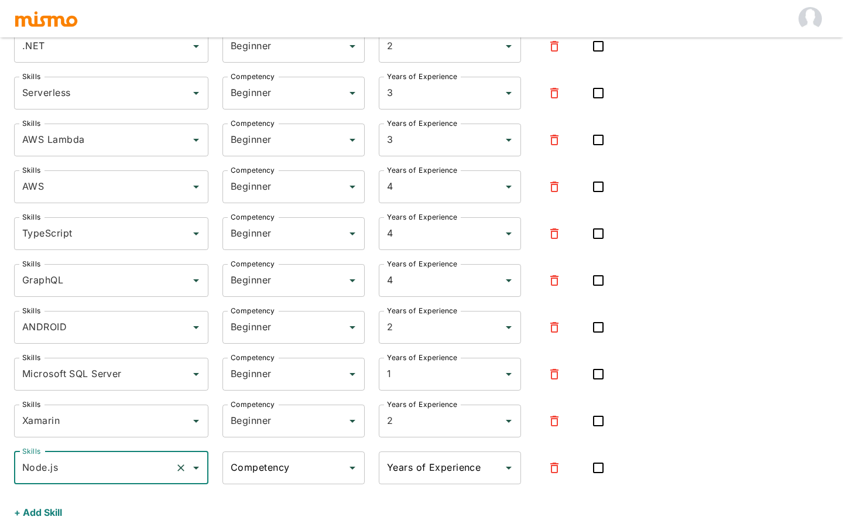
type input "Node.js"
click at [244, 477] on input "Competency" at bounding box center [285, 468] width 114 height 22
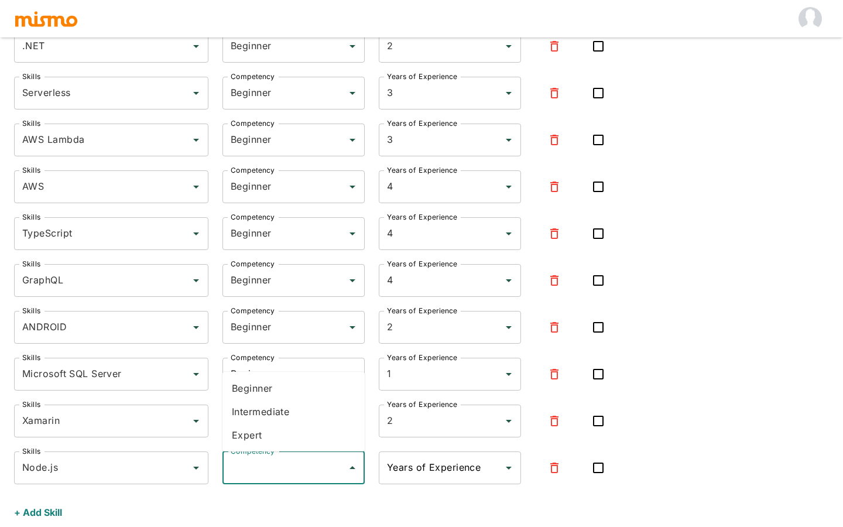
click at [269, 402] on li "Intermediate" at bounding box center [294, 411] width 142 height 23
type input "Intermediate"
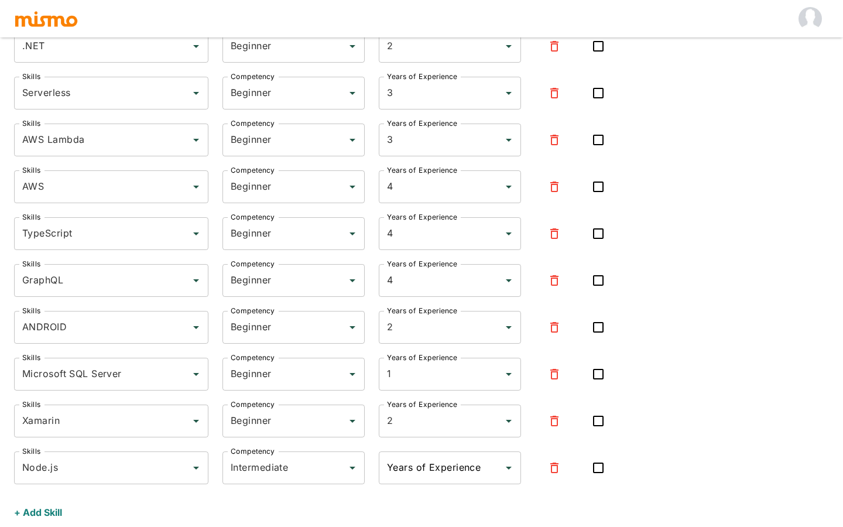
click at [417, 480] on div "Years of Experience" at bounding box center [450, 468] width 142 height 33
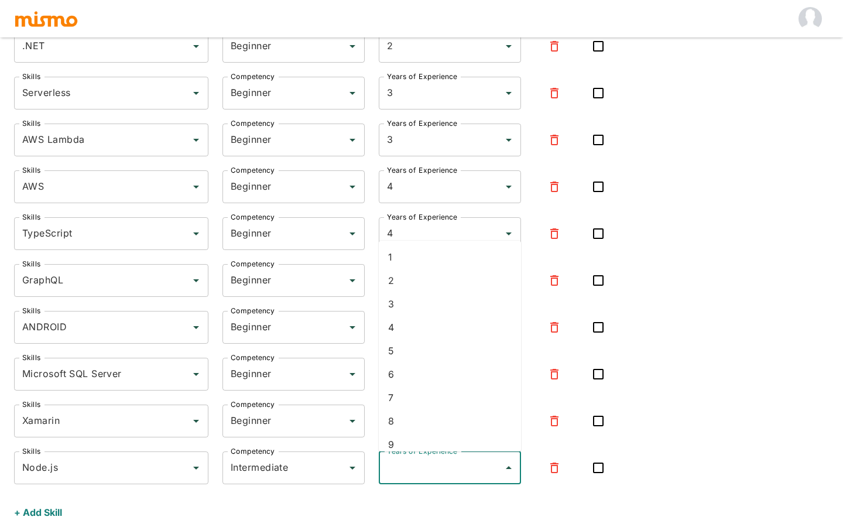
type input "5"
click at [445, 493] on li "5" at bounding box center [450, 500] width 142 height 23
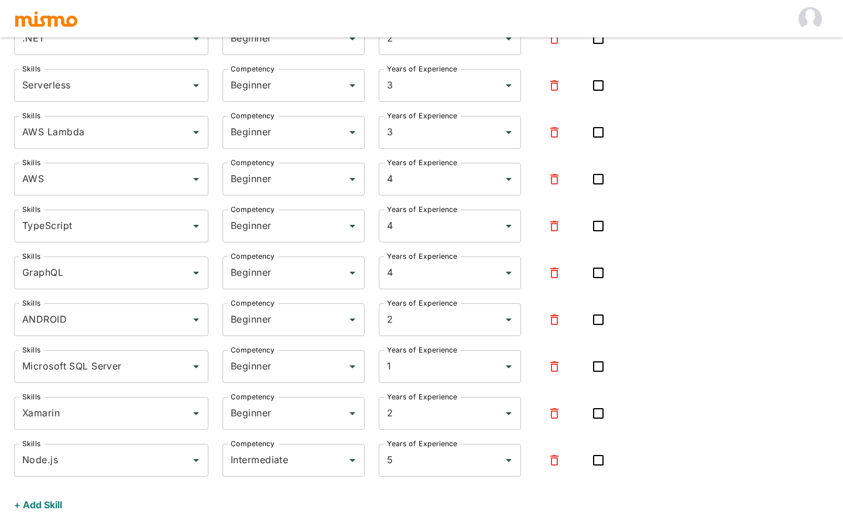
scroll to position [1170, 0]
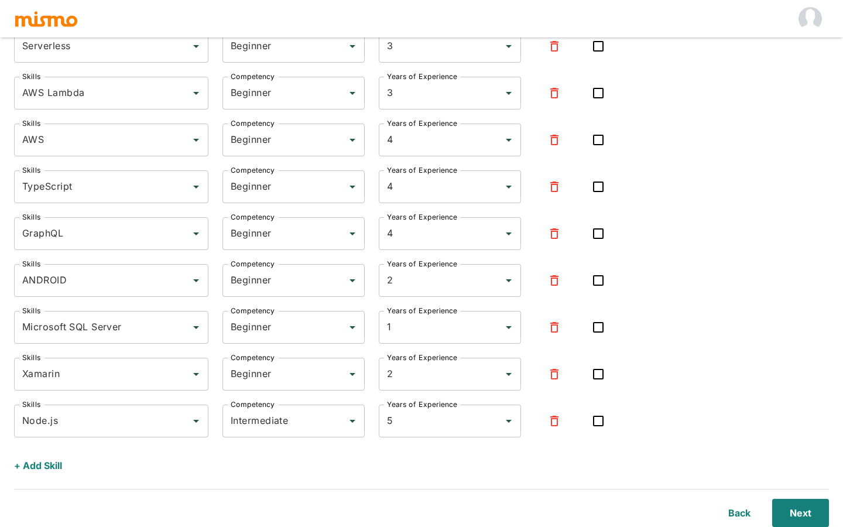
click at [57, 461] on button "+ Add Skill" at bounding box center [38, 466] width 48 height 28
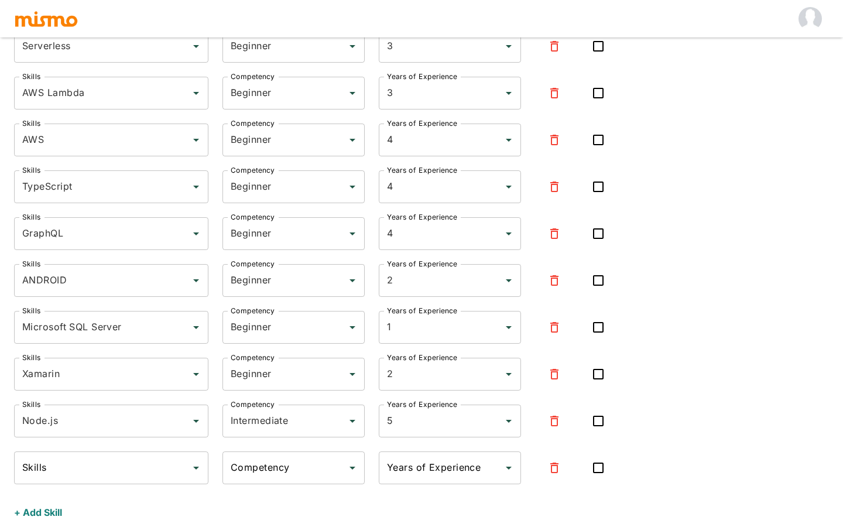
click at [61, 464] on input "Skills" at bounding box center [102, 468] width 166 height 22
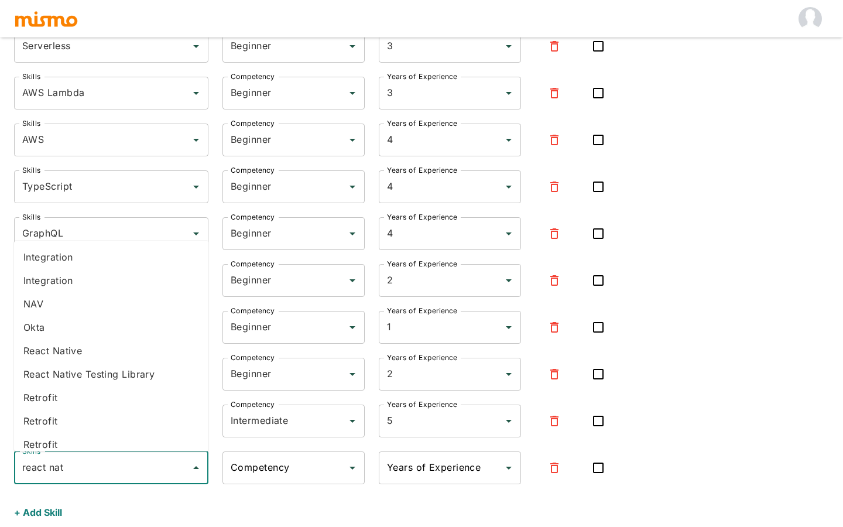
click at [77, 350] on li "React Native" at bounding box center [111, 350] width 194 height 23
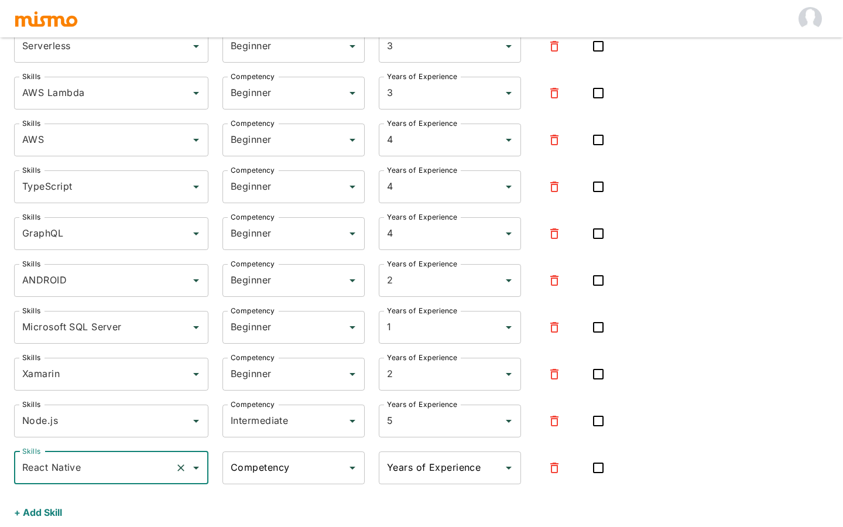
type input "React Native"
click at [292, 469] on input "Competency" at bounding box center [285, 468] width 114 height 22
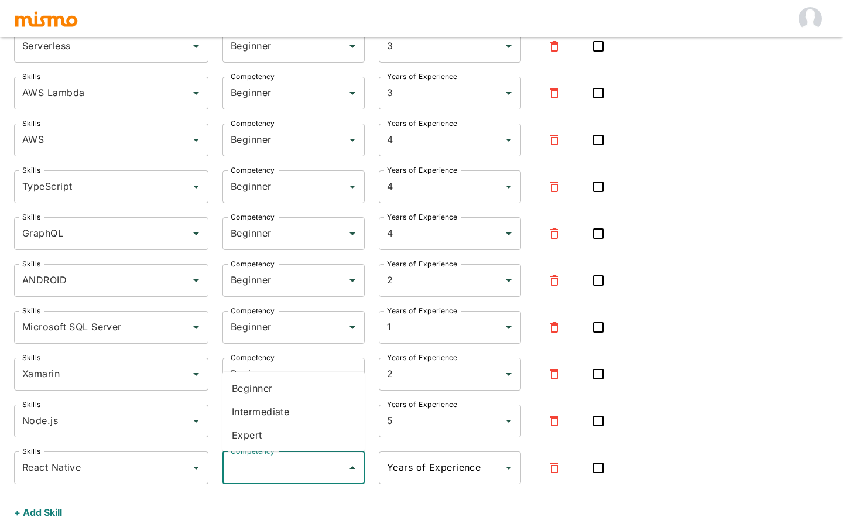
click at [289, 416] on li "Intermediate" at bounding box center [294, 411] width 142 height 23
type input "Intermediate"
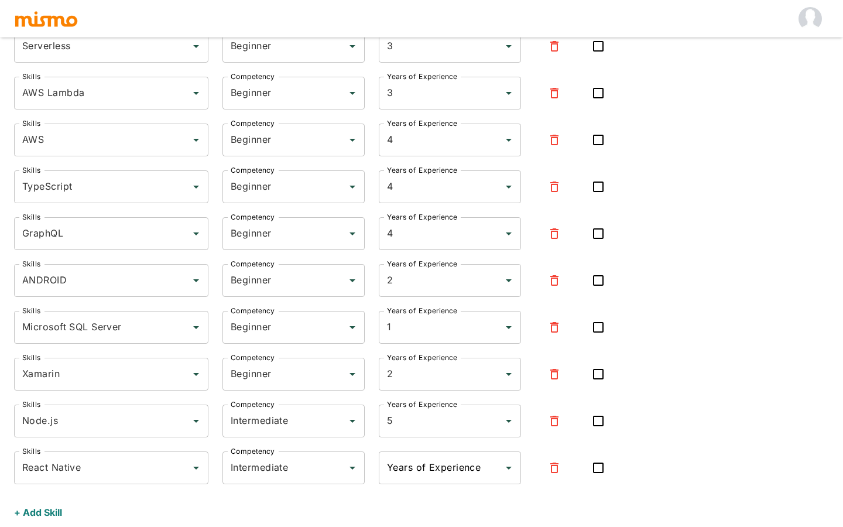
click at [420, 481] on div "Years of Experience" at bounding box center [450, 468] width 142 height 33
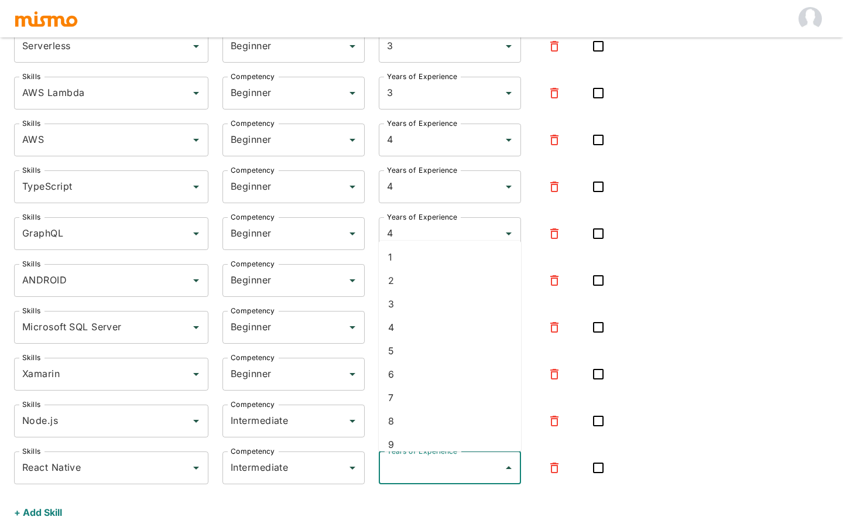
type input "5"
click at [418, 490] on li "5" at bounding box center [450, 500] width 142 height 23
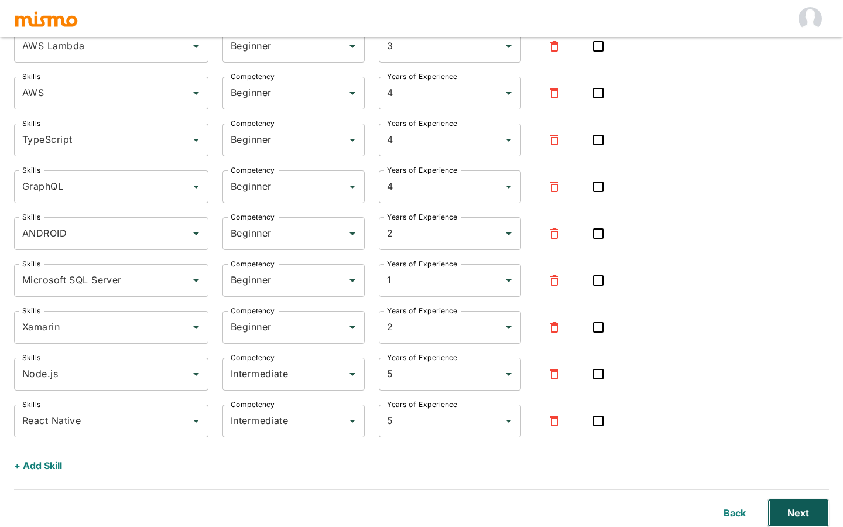
click at [787, 499] on button "Next" at bounding box center [798, 513] width 61 height 28
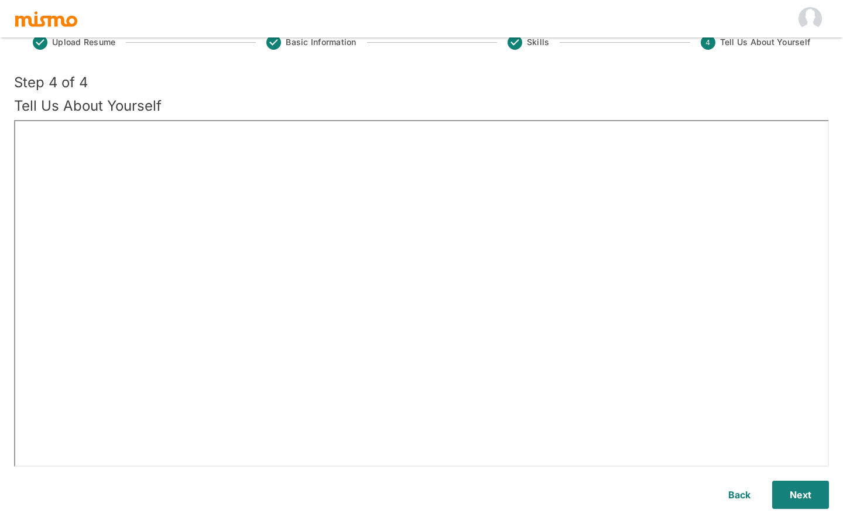
scroll to position [28, 0]
click at [805, 489] on button "Next" at bounding box center [798, 495] width 61 height 28
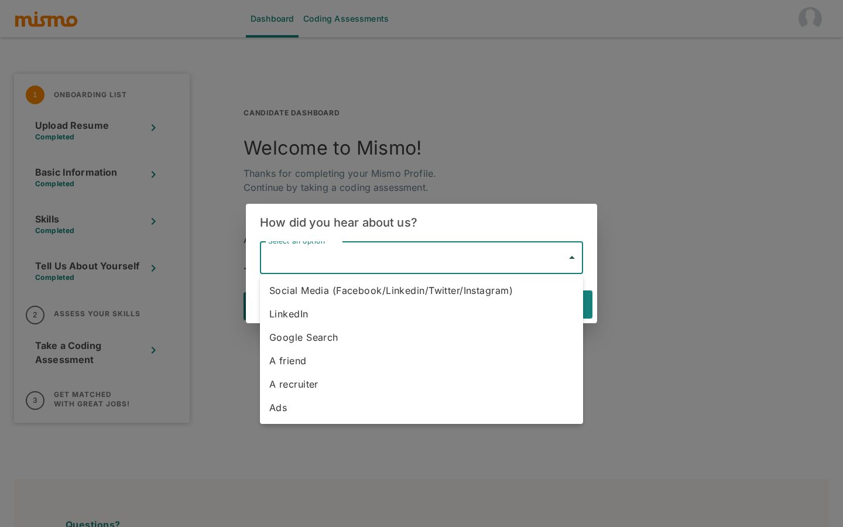
click at [364, 255] on body "Dashboard Coding Assessments 1 Onboarding List Upload Resume Completed Basic In…" at bounding box center [421, 277] width 843 height 555
click at [353, 314] on li "LinkedIn" at bounding box center [421, 313] width 323 height 23
type input "Linkedin"
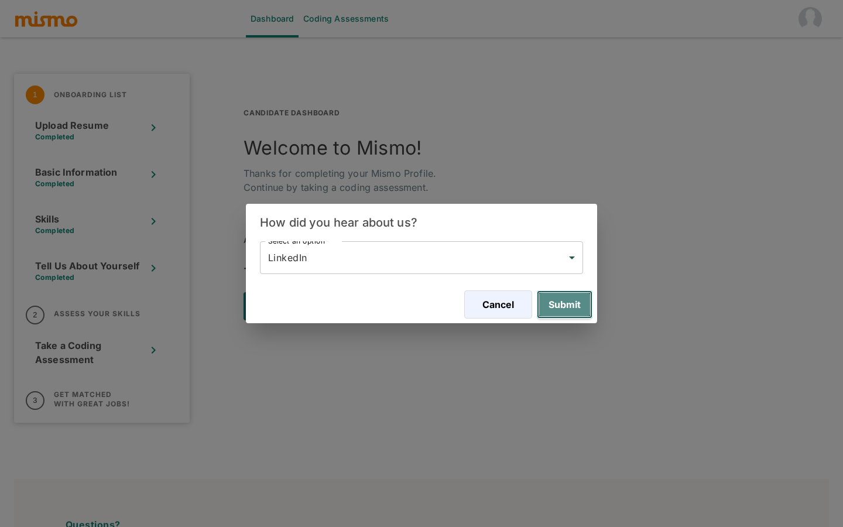
click at [563, 293] on button "Submit" at bounding box center [565, 304] width 56 height 28
